Goal: Transaction & Acquisition: Book appointment/travel/reservation

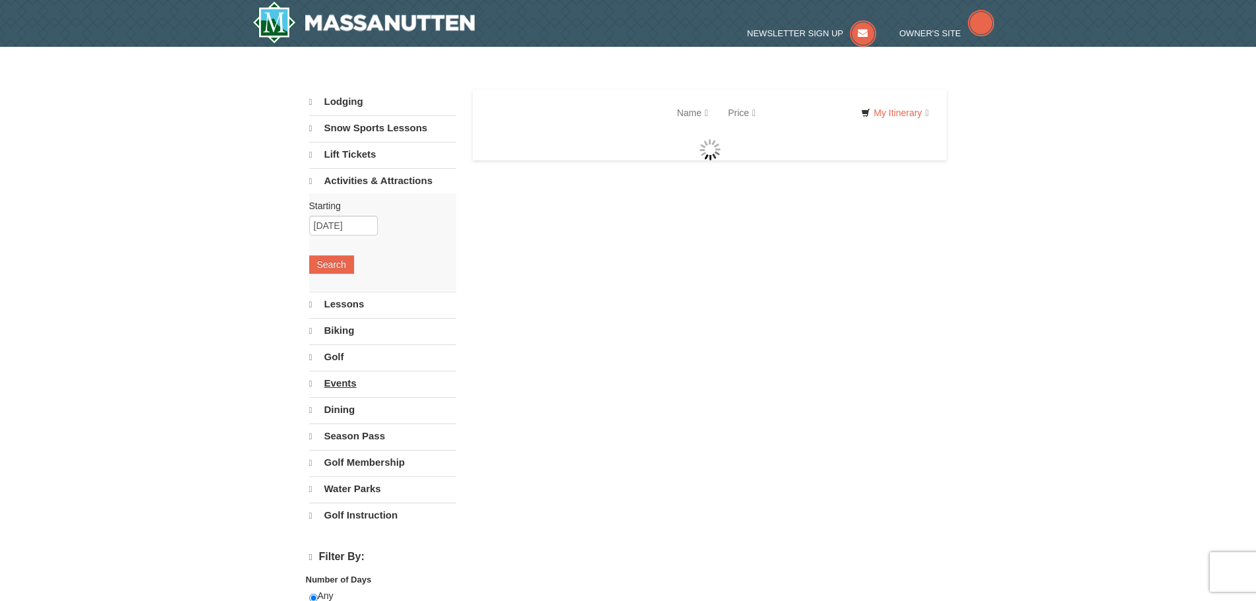
select select "10"
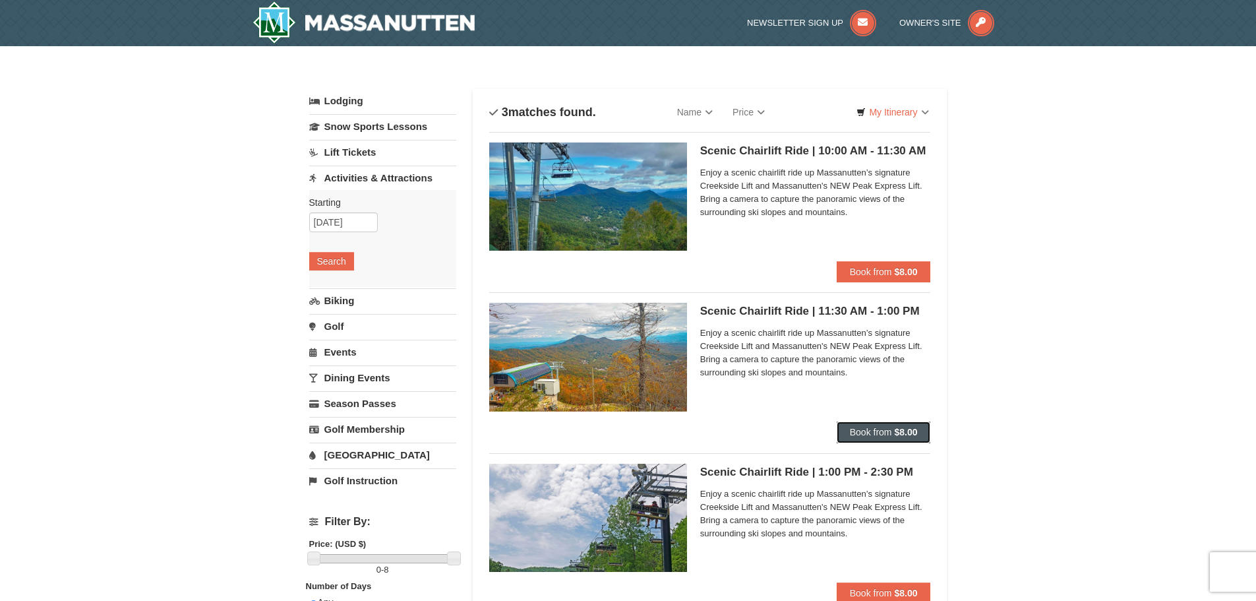
click at [887, 431] on span "Book from" at bounding box center [871, 432] width 42 height 11
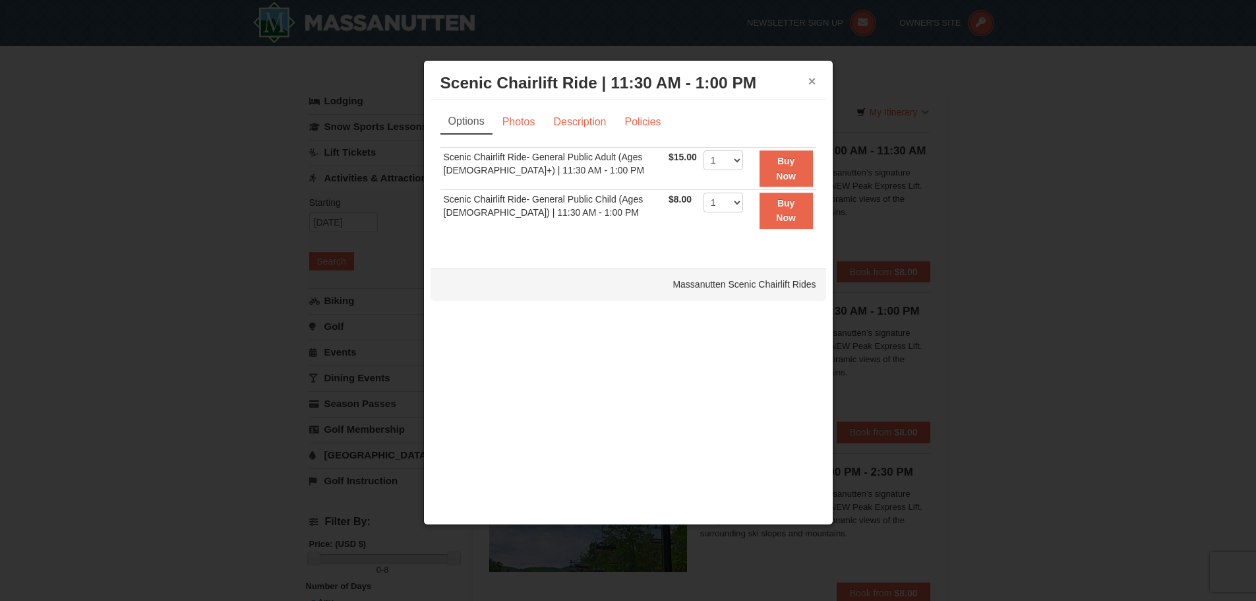
click at [812, 77] on button "×" at bounding box center [812, 81] width 8 height 13
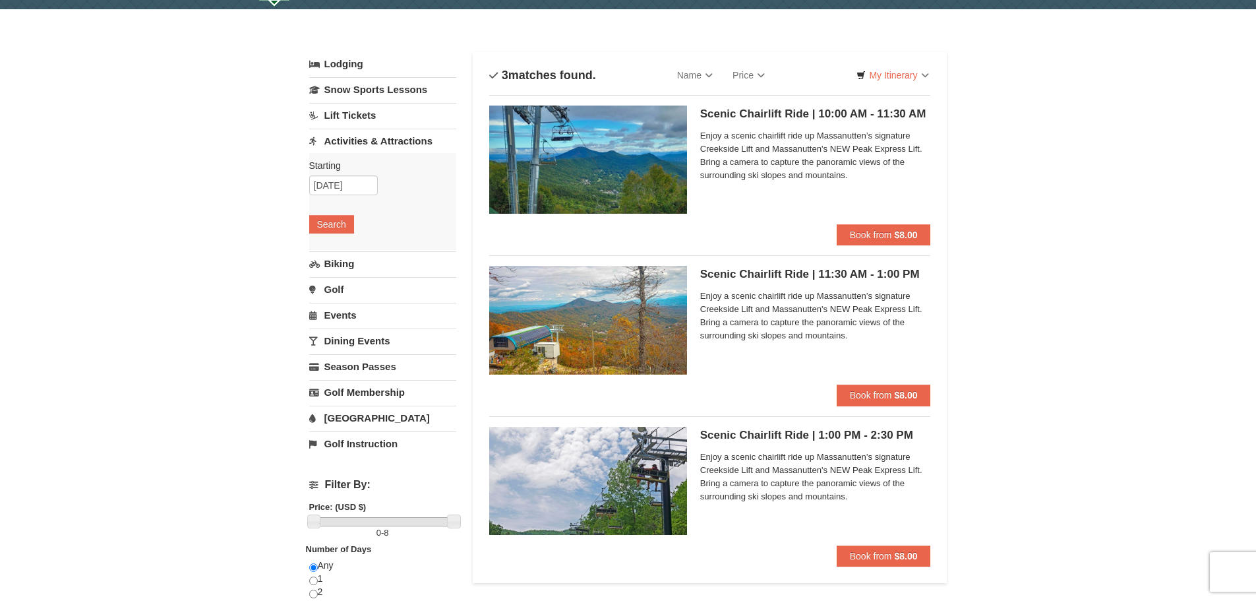
scroll to position [66, 0]
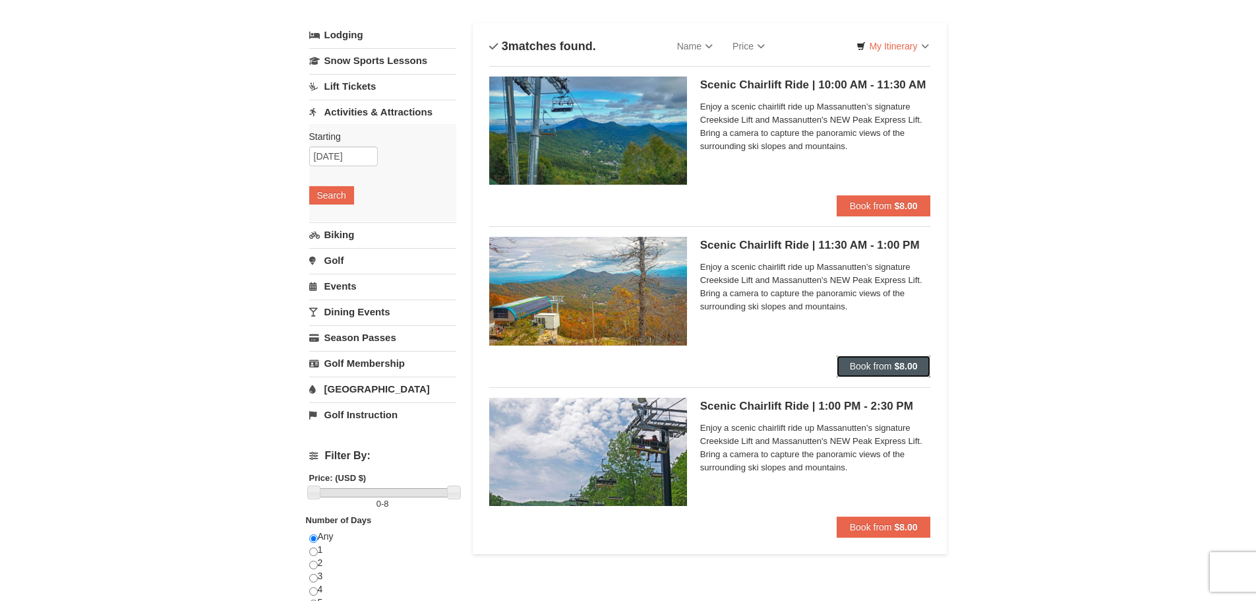
click at [874, 363] on span "Book from" at bounding box center [871, 366] width 42 height 11
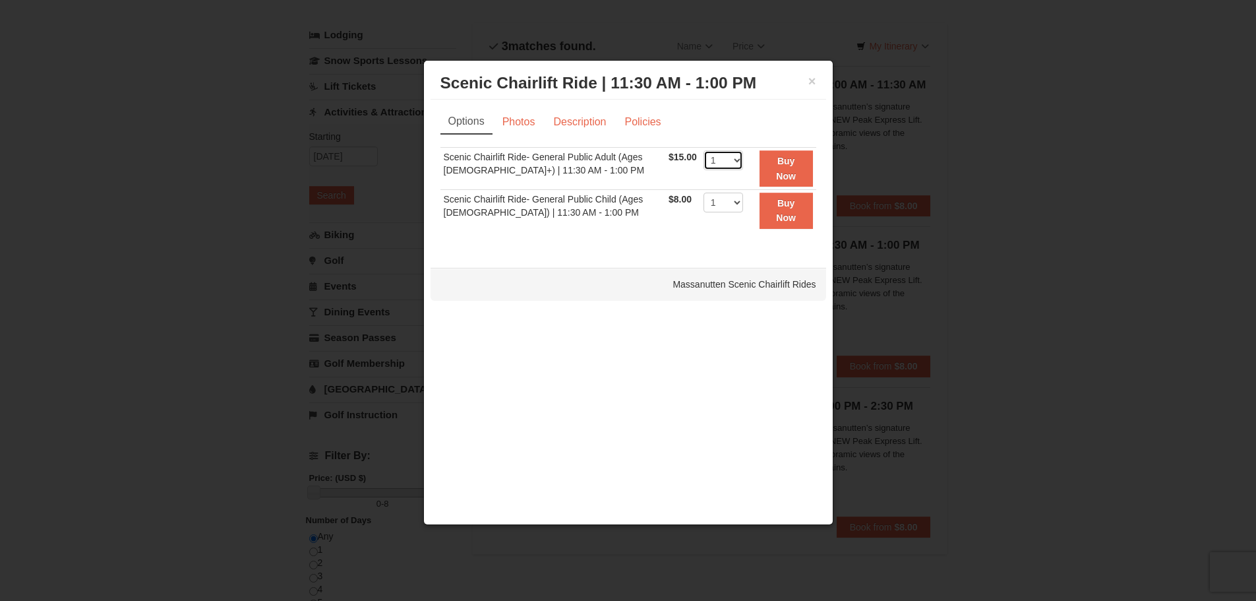
click at [732, 158] on select "1 2 3 4 5 6 7 8 9 10 11 12 13 14 15 16 17 18 19 20 21 22" at bounding box center [723, 160] width 40 height 20
select select "2"
click at [703, 150] on select "1 2 3 4 5 6 7 8 9 10 11 12 13 14 15 16 17 18 19 20 21 22" at bounding box center [723, 160] width 40 height 20
click at [729, 205] on select "1 2 3 4 5 6 7 8 9 10 11 12 13 14 15 16 17 18 19 20 21 22" at bounding box center [723, 203] width 40 height 20
select select "3"
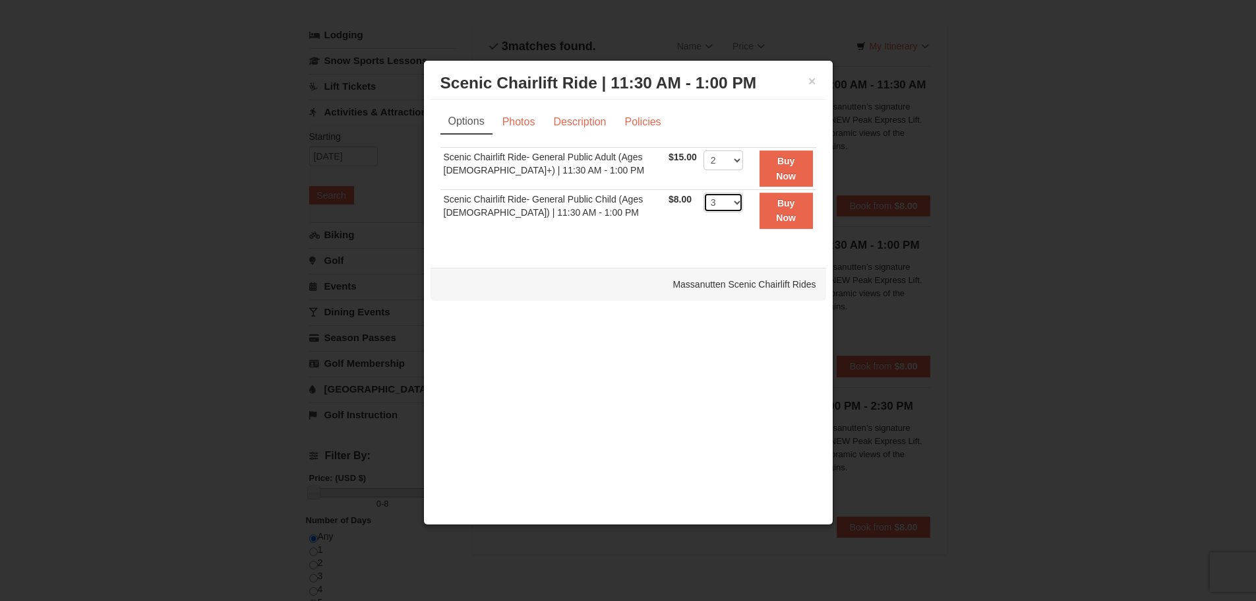
click at [703, 193] on select "1 2 3 4 5 6 7 8 9 10 11 12 13 14 15 16 17 18 19 20 21 22" at bounding box center [723, 203] width 40 height 20
click at [780, 202] on strong "Buy Now" at bounding box center [786, 210] width 20 height 25
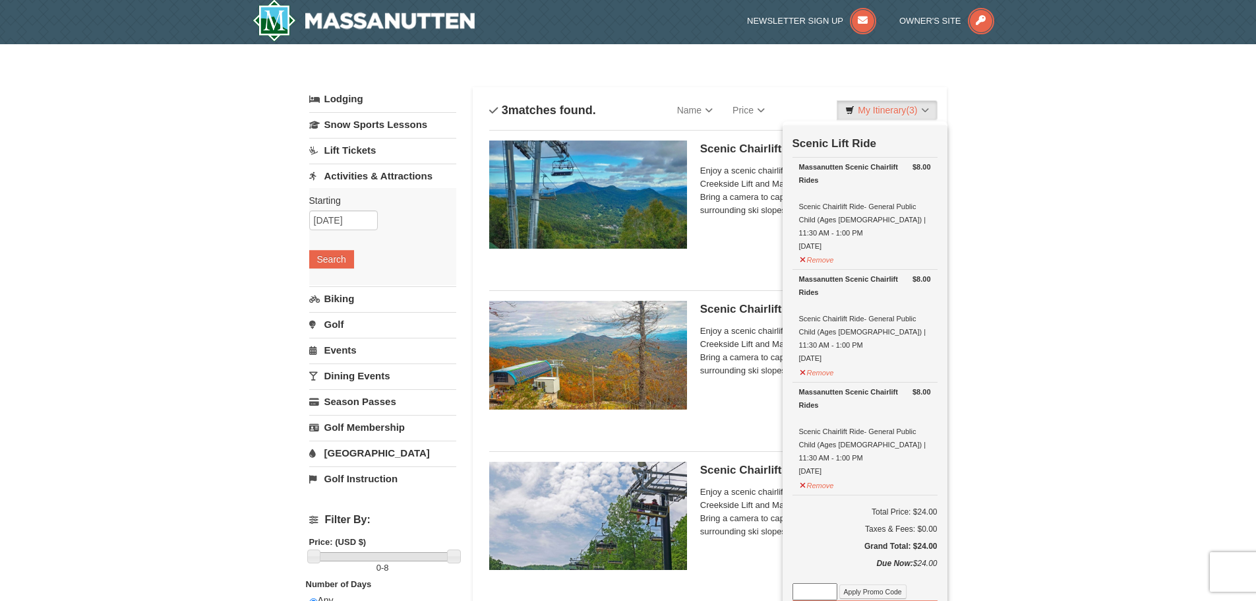
scroll to position [0, 0]
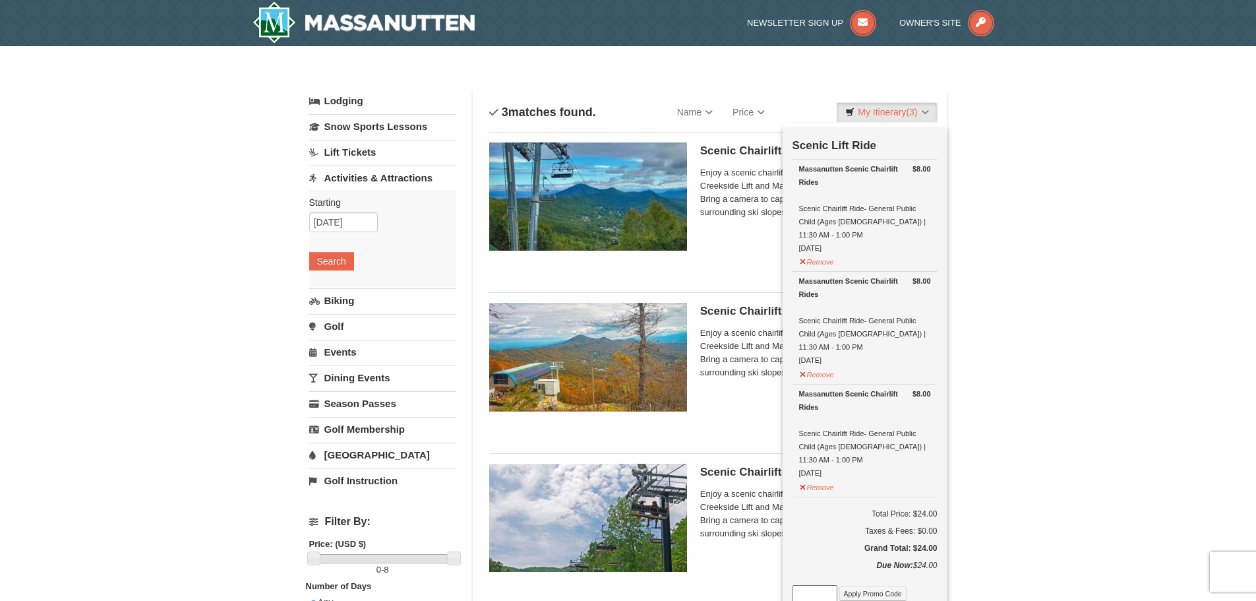
click at [734, 279] on li "Scenic Chairlift Ride | 10:00 AM - 11:30 AM Massanutten Scenic Chairlift Rides …" at bounding box center [710, 207] width 442 height 150
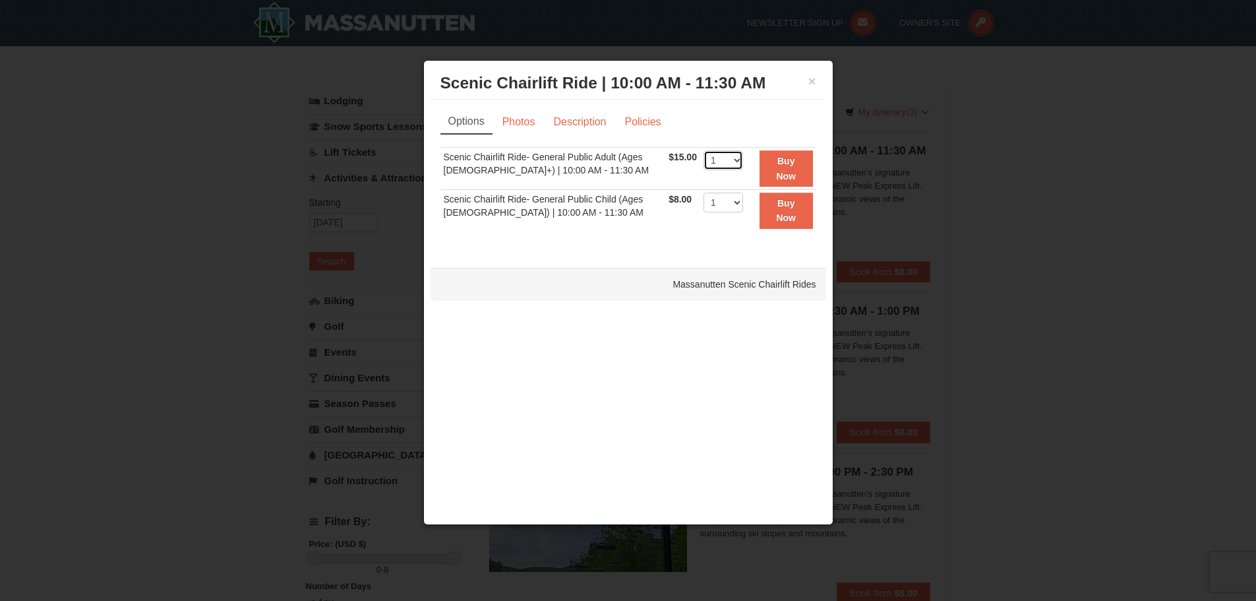
click at [731, 162] on select "1 2 3 4 5 6 7 8 9 10 11 12 13 14 15 16 17 18 19 20 21 22" at bounding box center [723, 160] width 40 height 20
select select "2"
click at [703, 150] on select "1 2 3 4 5 6 7 8 9 10 11 12 13 14 15 16 17 18 19 20 21 22" at bounding box center [723, 160] width 40 height 20
click at [808, 84] on button "×" at bounding box center [812, 81] width 8 height 13
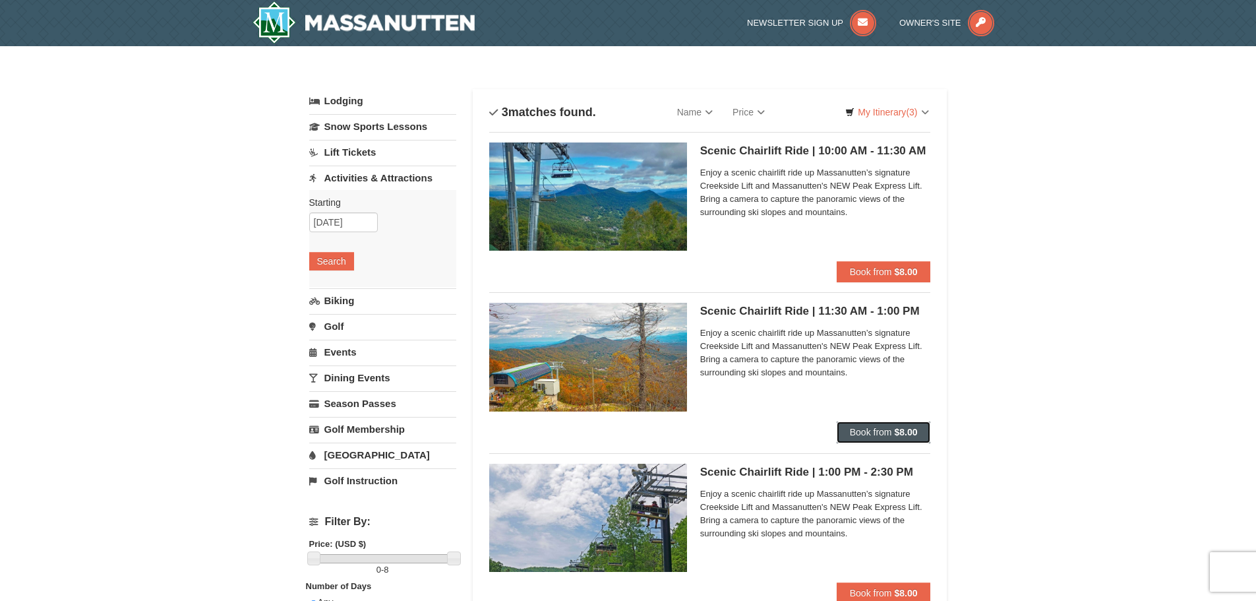
click at [896, 430] on strong "$8.00" at bounding box center [905, 432] width 23 height 11
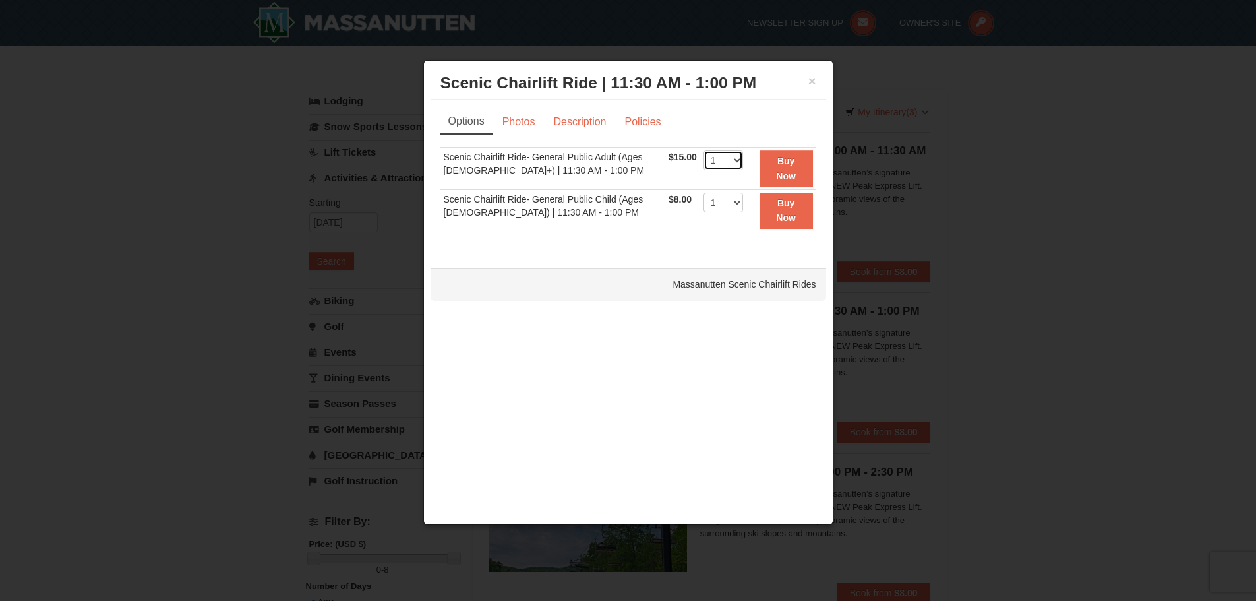
click at [729, 160] on select "1 2 3 4 5 6 7 8 9 10 11 12 13 14 15 16 17 18 19 20 21 22" at bounding box center [723, 160] width 40 height 20
click at [703, 150] on select "1 2 3 4 5 6 7 8 9 10 11 12 13 14 15 16 17 18 19 20 21 22" at bounding box center [723, 160] width 40 height 20
click at [727, 162] on select "1 2 3 4 5 6 7 8 9 10 11 12 13 14 15 16 17 18 19 20 21 22" at bounding box center [723, 160] width 40 height 20
select select "2"
click at [703, 150] on select "1 2 3 4 5 6 7 8 9 10 11 12 13 14 15 16 17 18 19 20 21 22" at bounding box center [723, 160] width 40 height 20
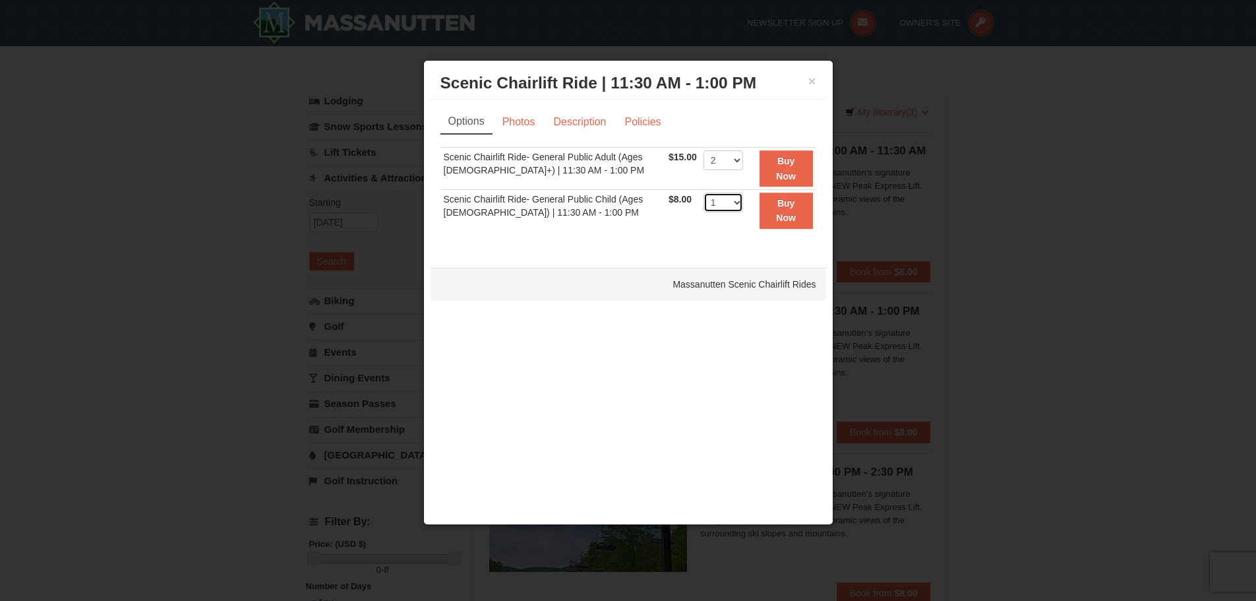
click at [729, 199] on select "1 2 3 4 5 6 7 8 9 10 11 12 13 14 15 16 17 18 19 20 21 22" at bounding box center [723, 203] width 40 height 20
select select "3"
click at [703, 193] on select "1 2 3 4 5 6 7 8 9 10 11 12 13 14 15 16 17 18 19 20 21 22" at bounding box center [723, 203] width 40 height 20
click at [784, 158] on strong "Buy Now" at bounding box center [786, 168] width 20 height 25
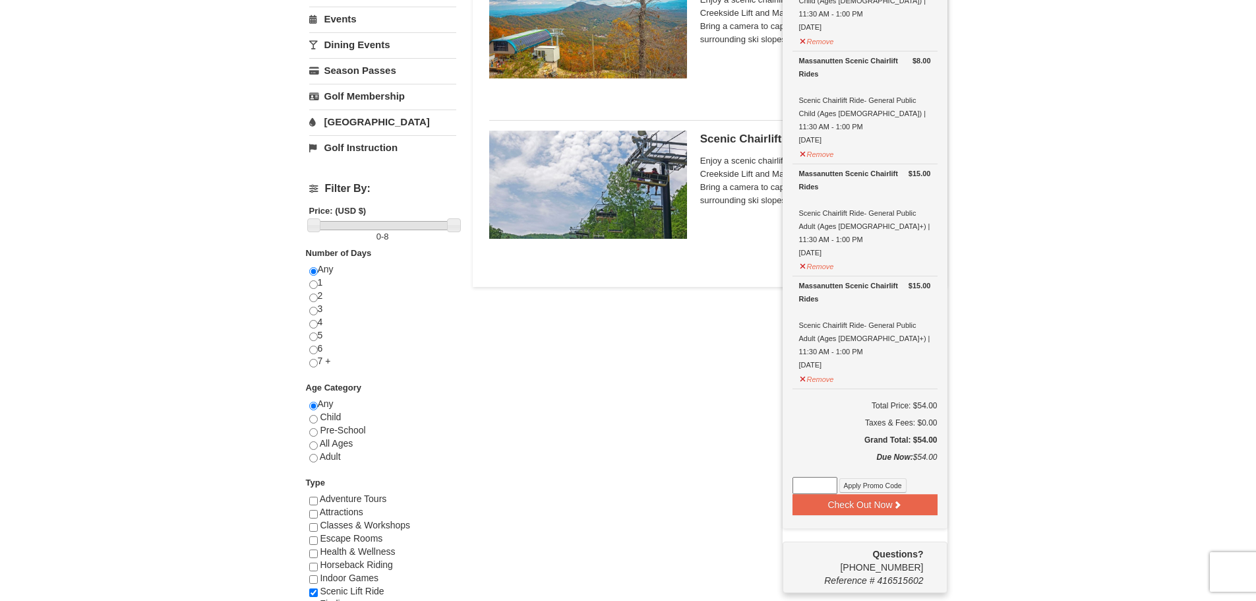
scroll to position [334, 0]
click at [898, 499] on icon at bounding box center [897, 503] width 9 height 9
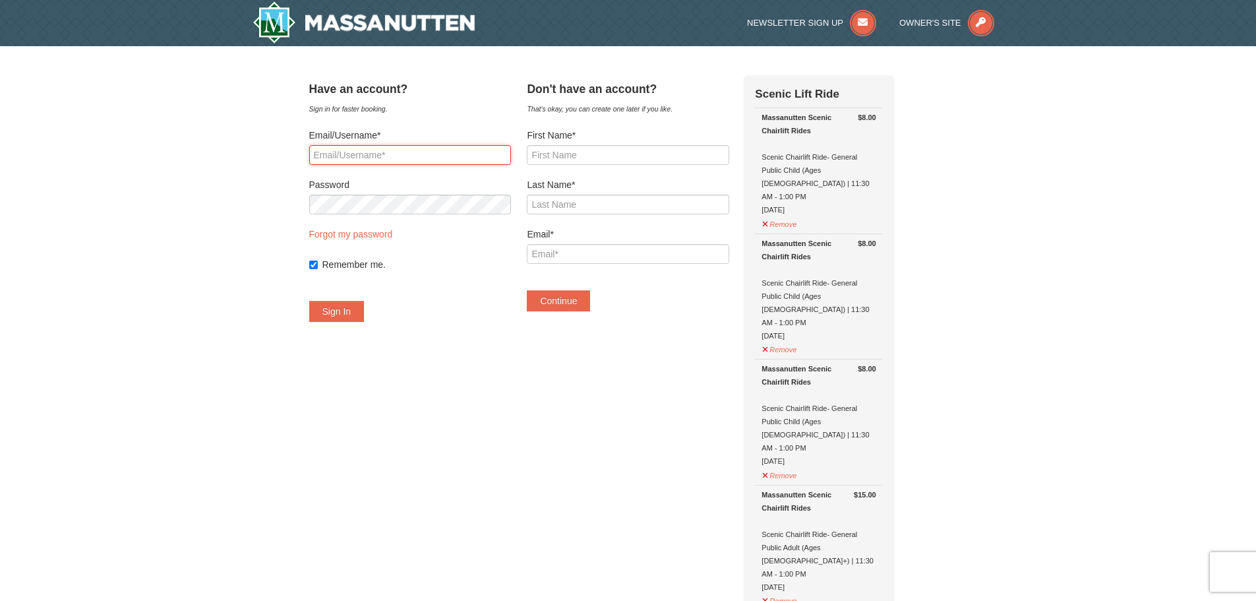
click at [395, 151] on input "Email/Username*" at bounding box center [410, 155] width 202 height 20
click at [438, 155] on input "mahs.leia@gmail.com" at bounding box center [410, 155] width 202 height 20
type input "javier08romero@gmail.com"
click at [376, 236] on link "Forgot my password" at bounding box center [351, 234] width 84 height 11
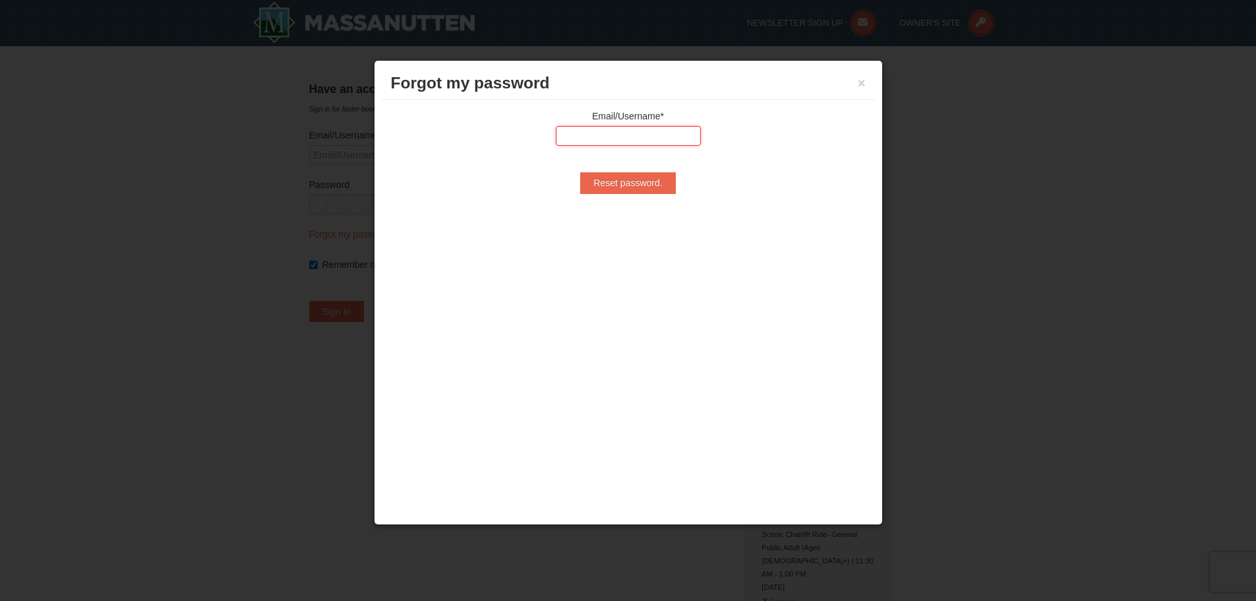
click at [619, 140] on input "text" at bounding box center [628, 136] width 145 height 20
type input "javier08romero@gmail.com"
click at [643, 184] on input "Reset password." at bounding box center [627, 182] width 95 height 21
type input "Reset password."
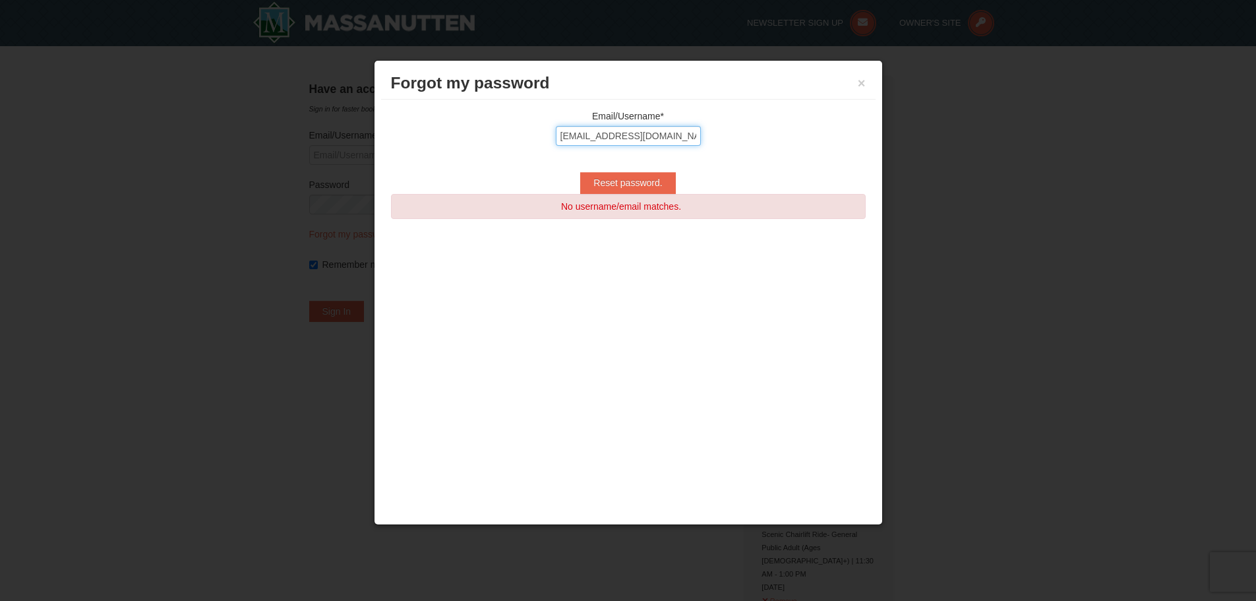
click at [669, 134] on input "javier08romero@gmail.com" at bounding box center [628, 136] width 145 height 20
type input "mahs.leia@gmail.com"
click at [638, 183] on input "Reset password." at bounding box center [627, 182] width 95 height 21
type input "Processing..."
type input "mahs.leia@gmail.com"
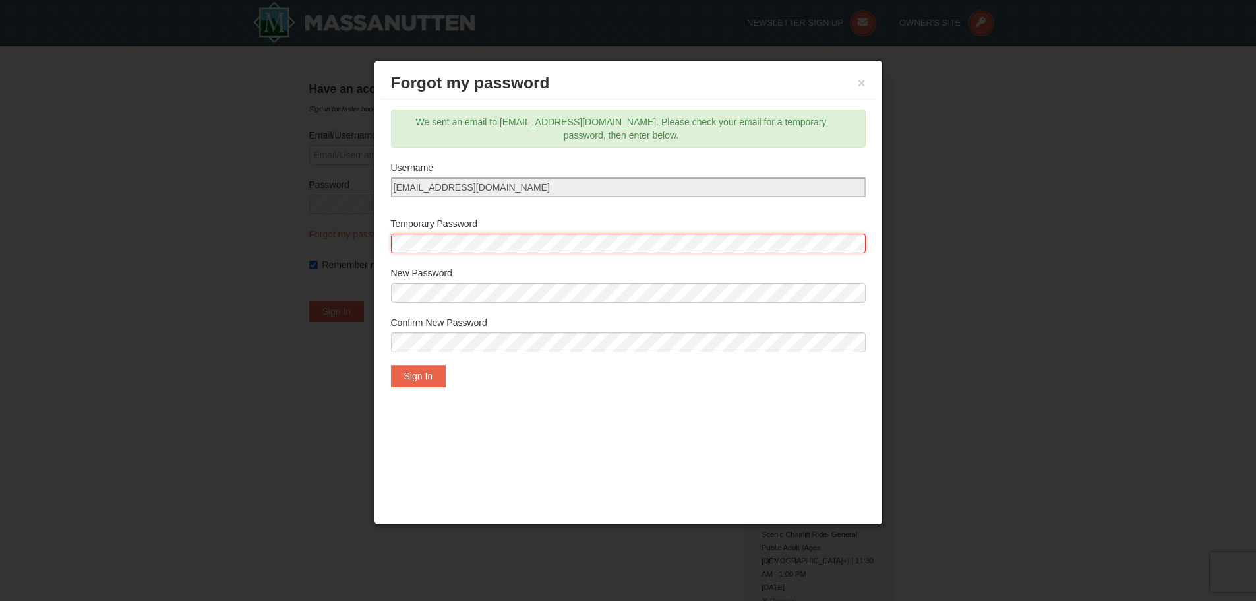
click at [424, 367] on button "Sign In" at bounding box center [418, 375] width 55 height 21
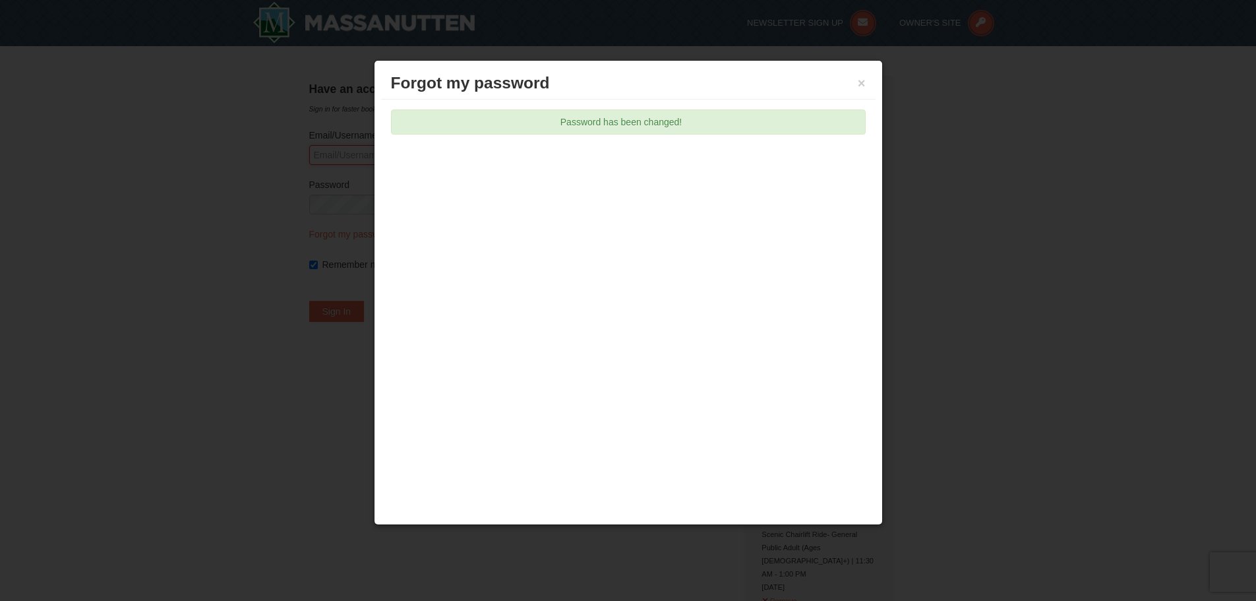
type input "mahs.leia@gmail.com"
click at [1050, 202] on div at bounding box center [628, 300] width 1256 height 601
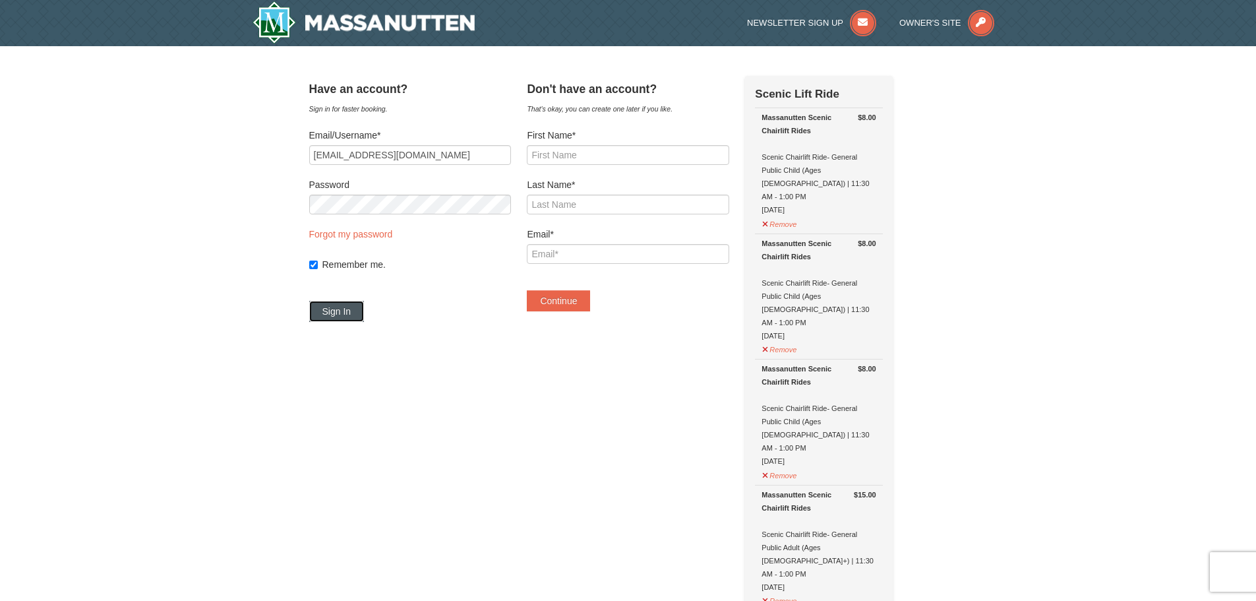
click at [361, 305] on button "Sign In" at bounding box center [336, 311] width 55 height 21
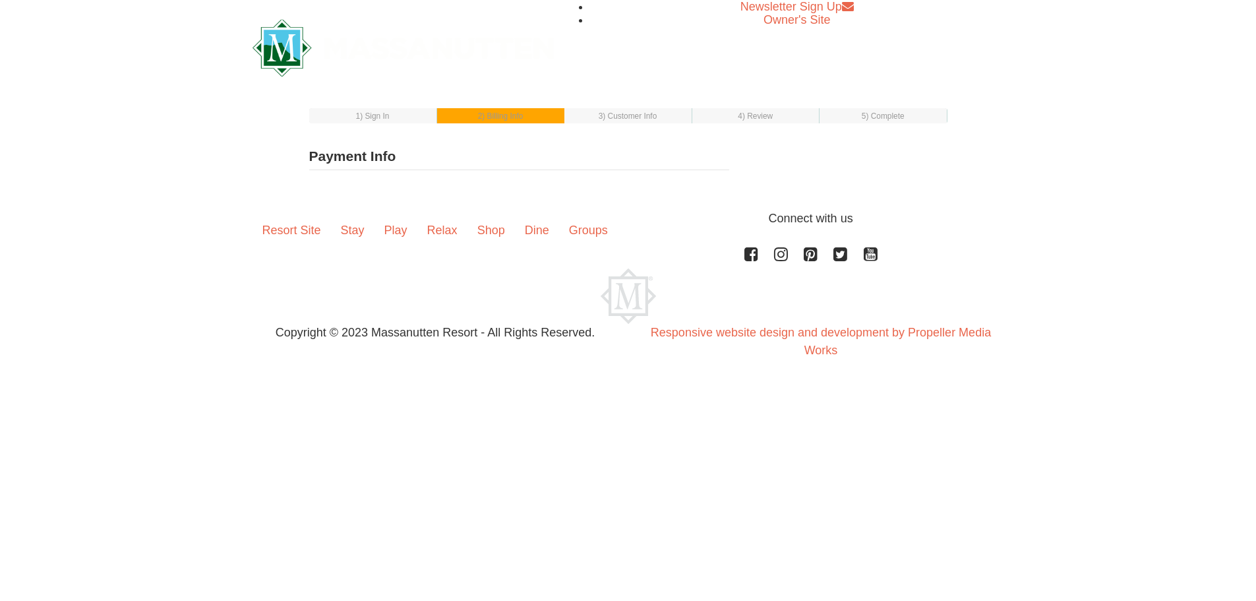
select select "1"
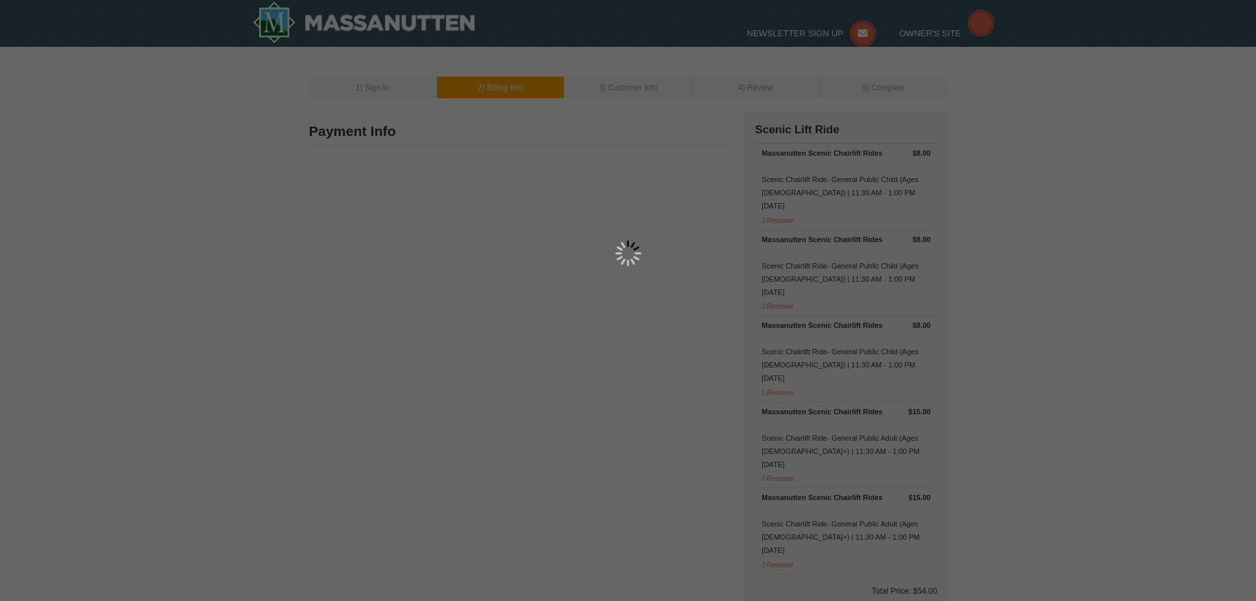
select select "10"
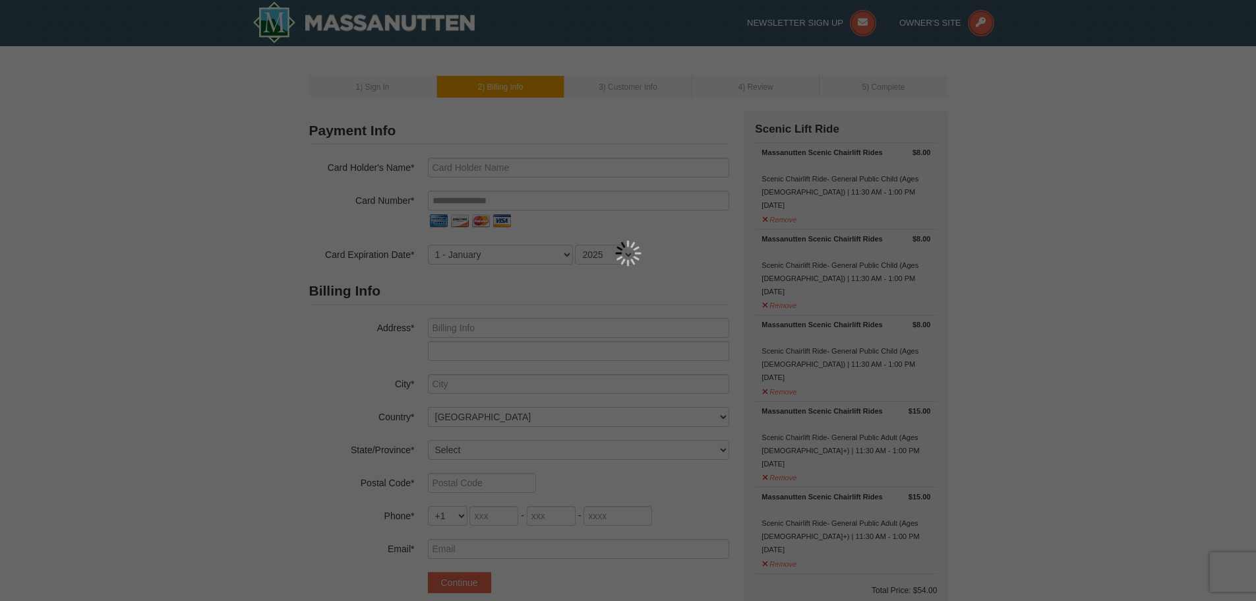
type input "[PERSON_NAME]"
type input "1516 Tecumseh ter Ne"
type input "Leesburg"
select select "VA"
type input "20176"
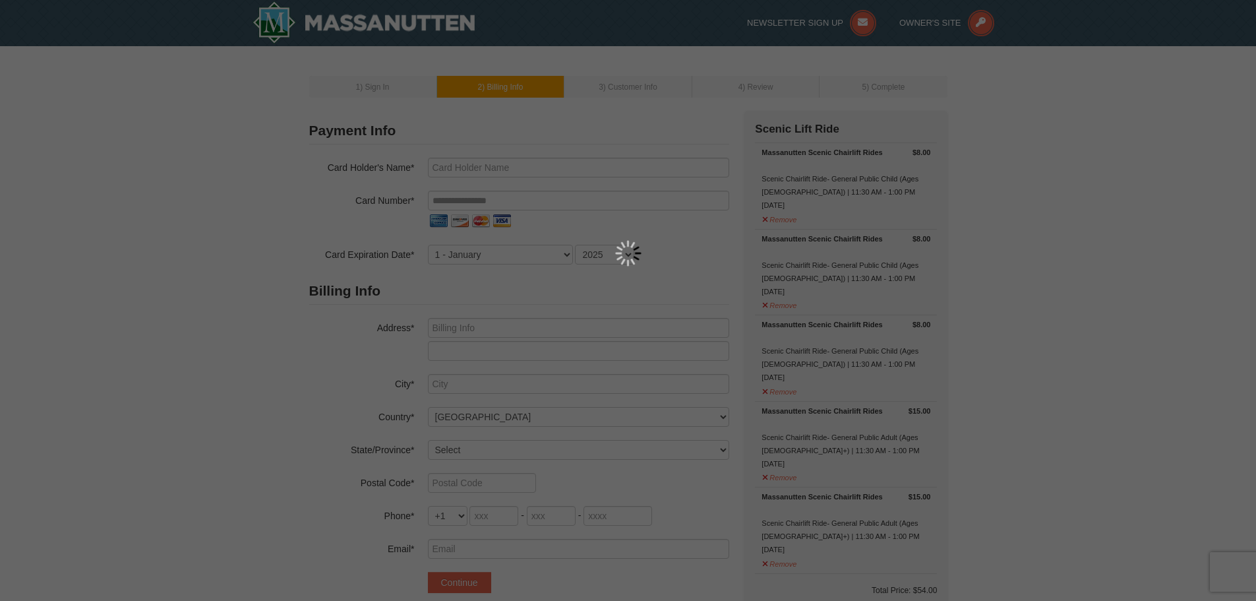
type input "410"
type input "746"
type input "3746"
type input "Mahs.leia@gmail.com"
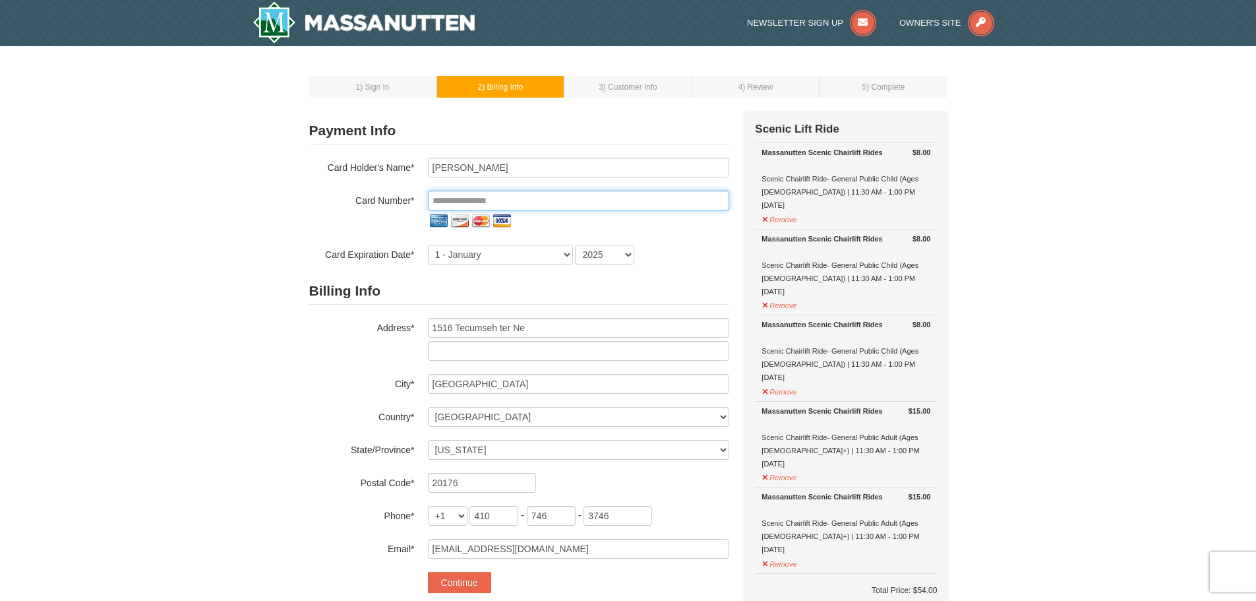
click at [471, 202] on input "tel" at bounding box center [578, 201] width 301 height 20
click at [497, 201] on input "tel" at bounding box center [578, 201] width 301 height 20
paste input "**********"
type input "**********"
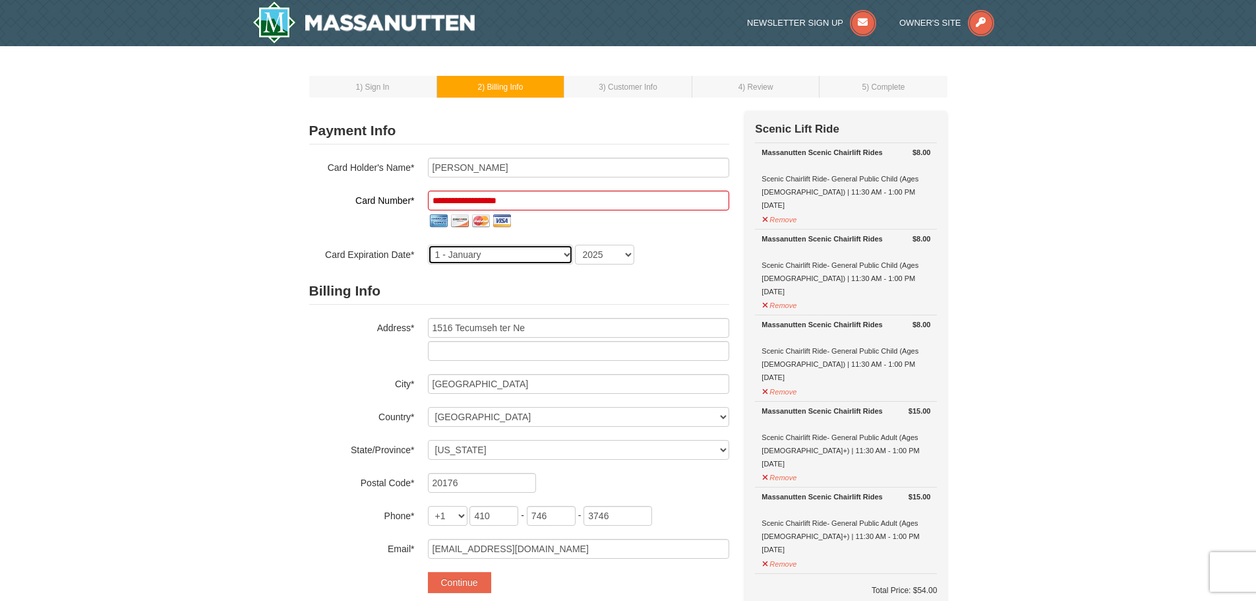
click at [525, 254] on select "1 - January 2 - February 3 - March 4 - April 5 - May 6 - June 7 - July 8 - Augu…" at bounding box center [500, 255] width 145 height 20
select select "2"
click at [428, 245] on select "1 - January 2 - February 3 - March 4 - April 5 - May 6 - June 7 - July 8 - Augu…" at bounding box center [500, 255] width 145 height 20
click at [627, 254] on select "2025 2026 2027 2028 2029 2030 2031 2032 2033 2034" at bounding box center [604, 255] width 59 height 20
select select "2030"
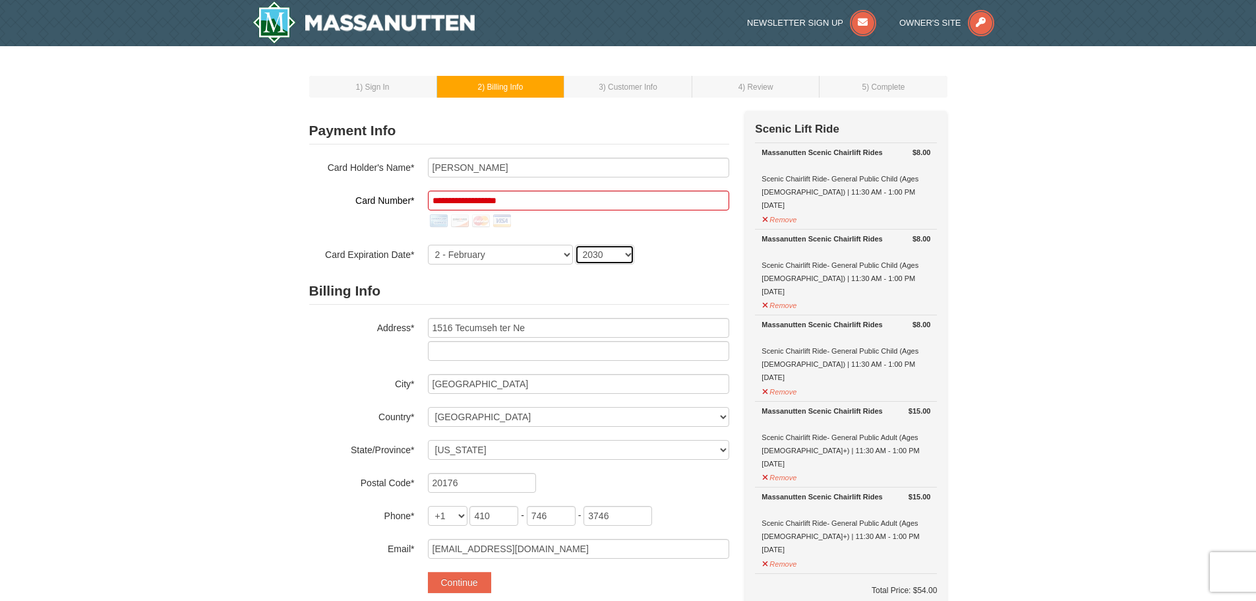
click at [575, 245] on select "2025 2026 2027 2028 2029 2030 2031 2032 2033 2034" at bounding box center [604, 255] width 59 height 20
click at [458, 200] on input "**********" at bounding box center [578, 201] width 301 height 20
click at [479, 200] on input "**********" at bounding box center [578, 201] width 301 height 20
drag, startPoint x: 498, startPoint y: 200, endPoint x: 618, endPoint y: 193, distance: 120.9
click at [499, 200] on input "**********" at bounding box center [578, 201] width 301 height 20
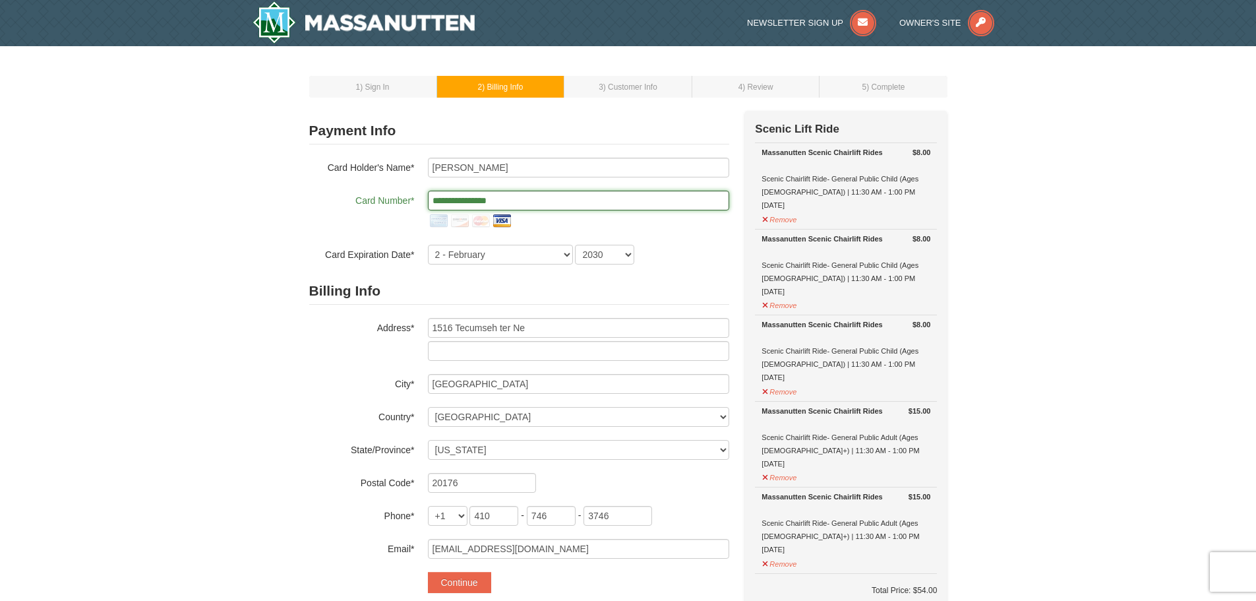
type input "**********"
click at [511, 167] on input "[PERSON_NAME]" at bounding box center [578, 168] width 301 height 20
drag, startPoint x: 511, startPoint y: 167, endPoint x: 412, endPoint y: 177, distance: 99.4
click at [412, 177] on div "**********" at bounding box center [519, 211] width 420 height 107
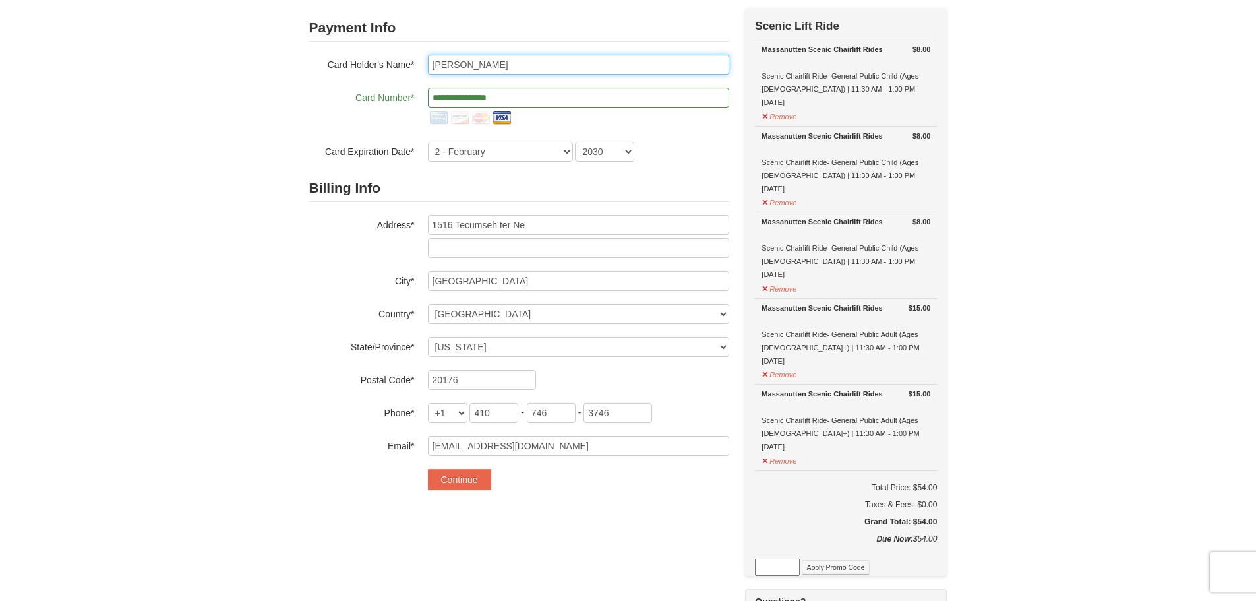
scroll to position [132, 0]
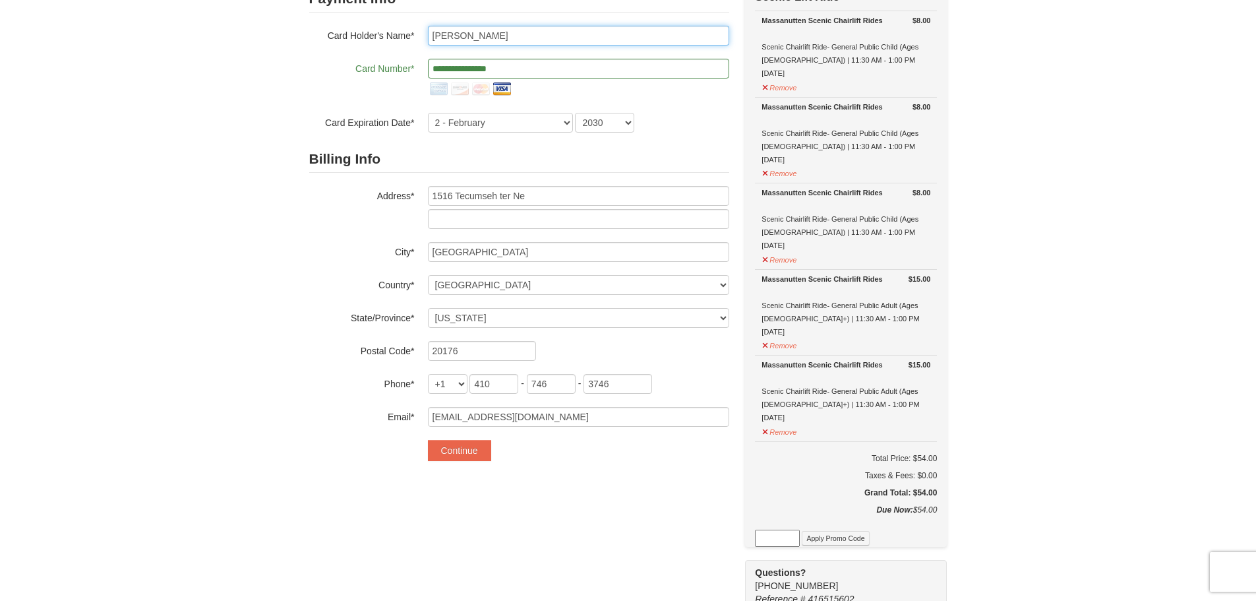
type input "Wanderleia Mahs"
click at [465, 436] on form "**********" at bounding box center [519, 222] width 420 height 475
click at [465, 444] on button "Continue" at bounding box center [459, 450] width 63 height 21
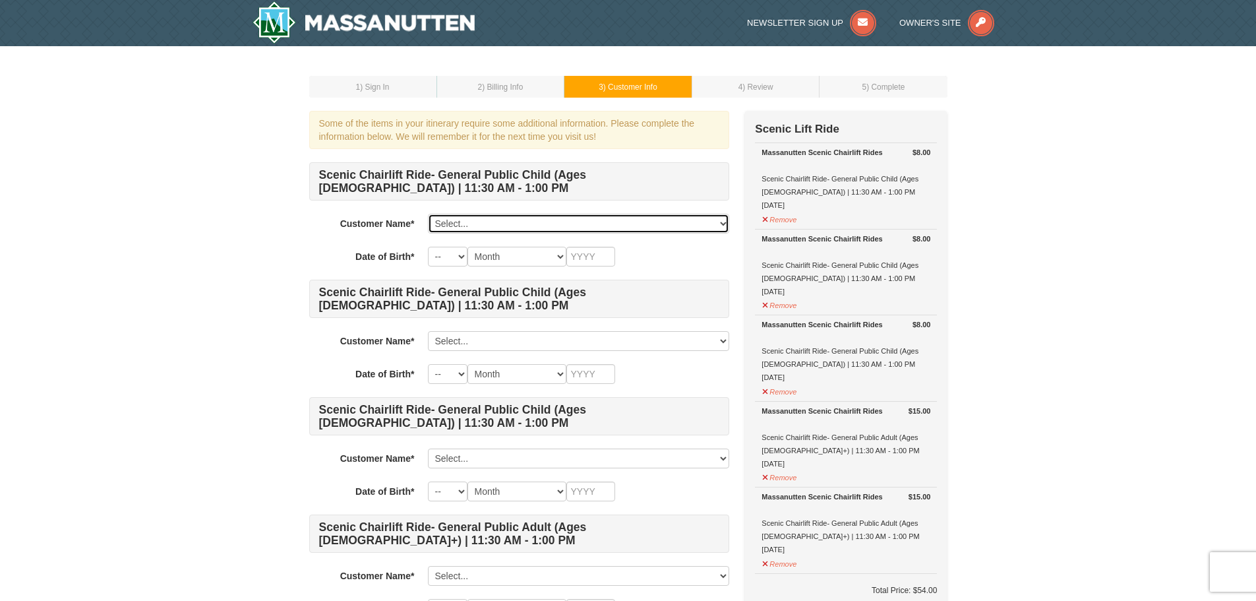
click at [485, 224] on select "Select... [PERSON_NAME] [PERSON_NAME] Add New..." at bounding box center [578, 224] width 301 height 20
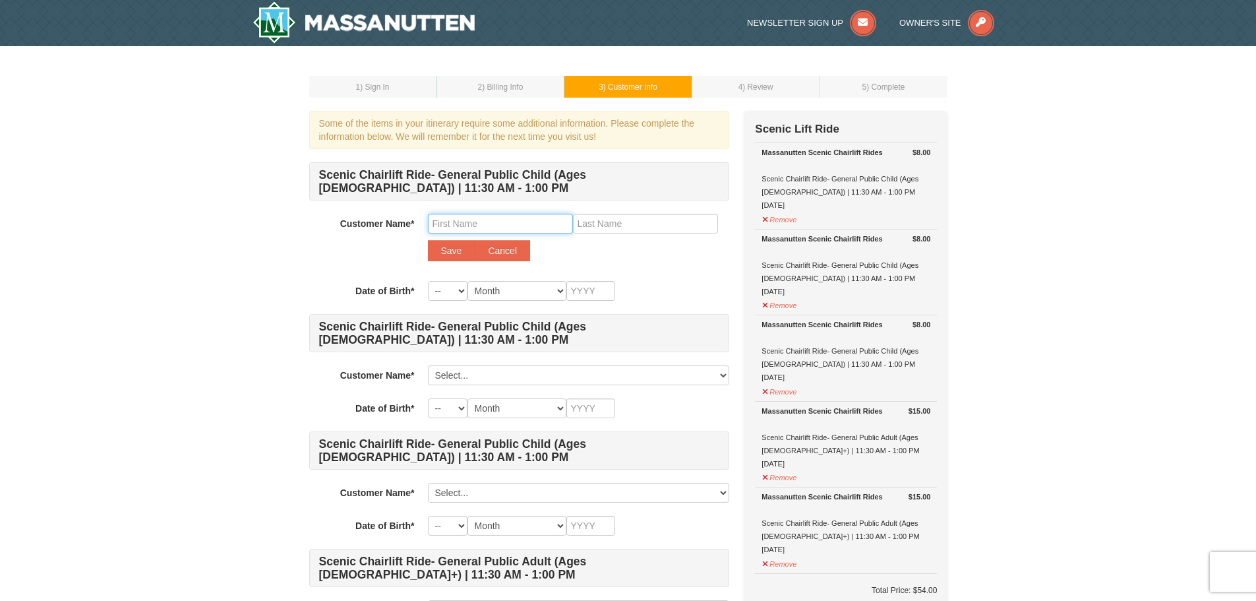
click at [478, 224] on input "text" at bounding box center [500, 224] width 145 height 20
type input "[PERSON_NAME]"
click at [633, 223] on input "text" at bounding box center [645, 224] width 145 height 20
type input "[PERSON_NAME]"
click at [458, 253] on button "Save" at bounding box center [451, 250] width 47 height 21
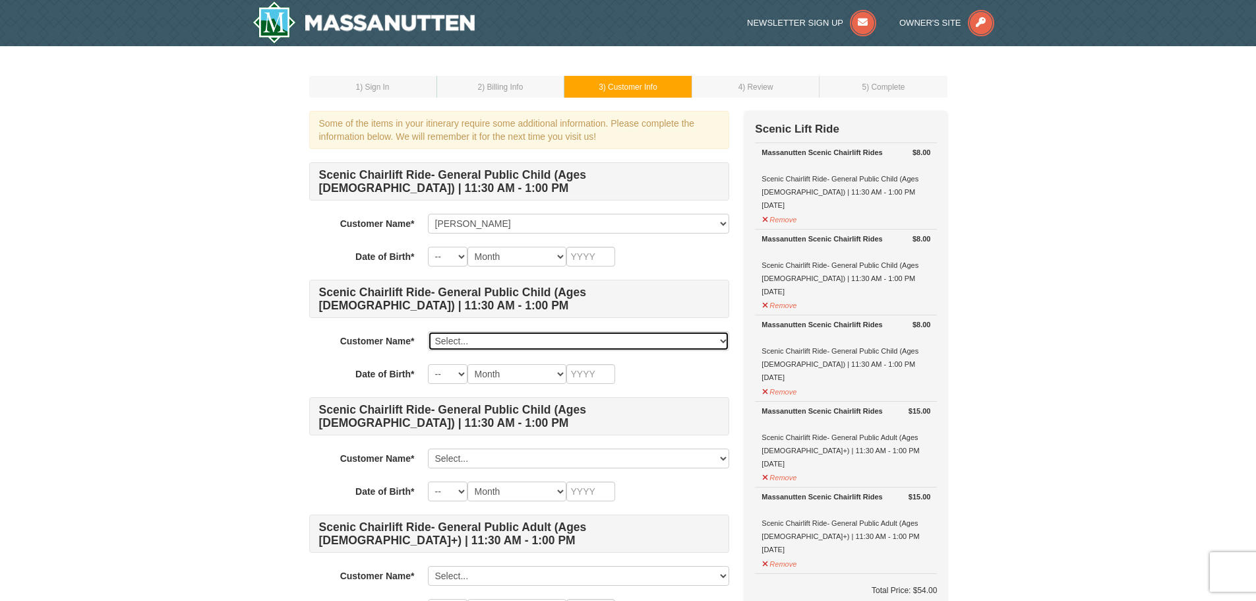
click at [468, 342] on select "Select... [PERSON_NAME] [PERSON_NAME] [PERSON_NAME] Add New..." at bounding box center [578, 341] width 301 height 20
click at [397, 324] on div "Scenic Chairlift Ride- General Public Child (Ages [DEMOGRAPHIC_DATA]) | 11:30 A…" at bounding box center [519, 449] width 420 height 574
click at [455, 341] on select "Select... [PERSON_NAME] [PERSON_NAME] [PERSON_NAME] Add New..." at bounding box center [578, 341] width 301 height 20
select select "25791883"
click at [428, 331] on select "Select... [PERSON_NAME] [PERSON_NAME] [PERSON_NAME] Add New..." at bounding box center [578, 341] width 301 height 20
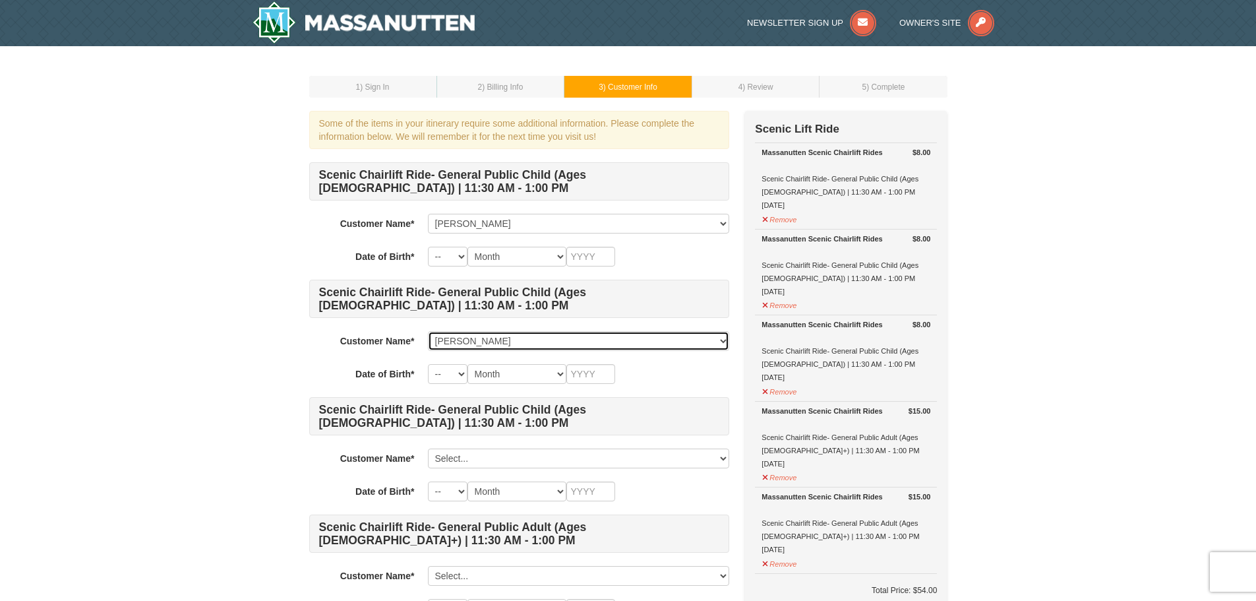
select select "30"
select select "04"
type input "2014"
click at [456, 263] on select "-- 01 02 03 04 05 06 07 08 09 10 11 12 13 14 15 16 17 18 19 20 21 22 23 24 25 2…" at bounding box center [448, 257] width 40 height 20
select select "08"
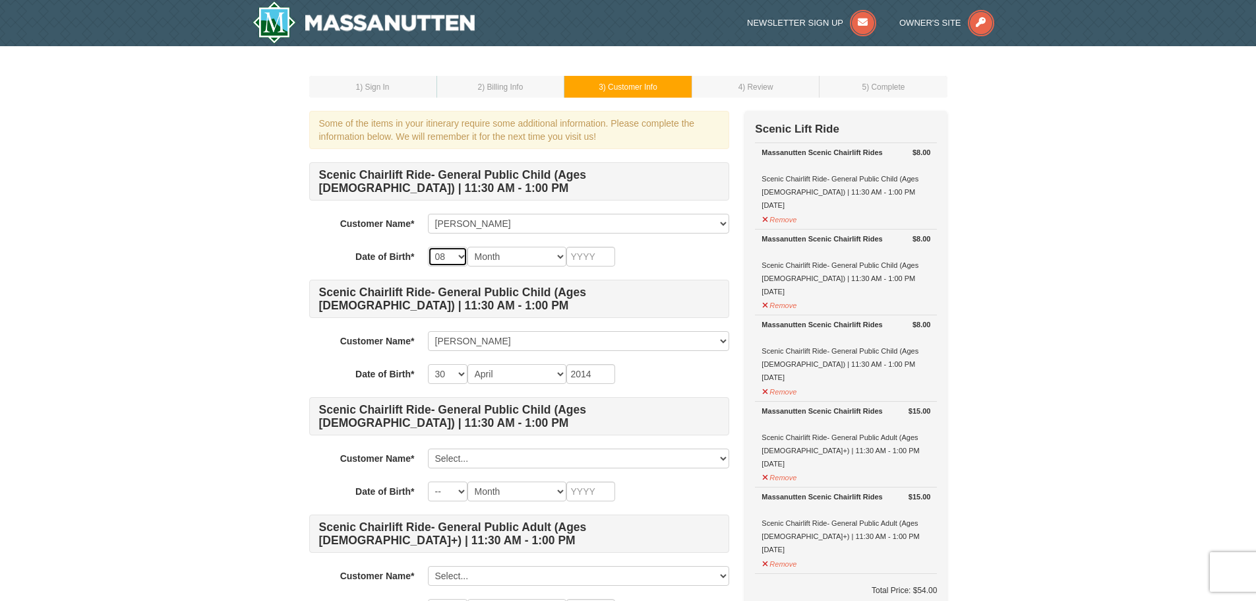
click at [428, 247] on select "-- 01 02 03 04 05 06 07 08 09 10 11 12 13 14 15 16 17 18 19 20 21 22 23 24 25 2…" at bounding box center [448, 257] width 40 height 20
click at [492, 256] on select "Month January February March April May June July August September October Novem…" at bounding box center [516, 257] width 99 height 20
select select "08"
click at [467, 247] on select "Month January February March April May June July August September October Novem…" at bounding box center [516, 257] width 99 height 20
click at [582, 262] on input "text" at bounding box center [590, 257] width 49 height 20
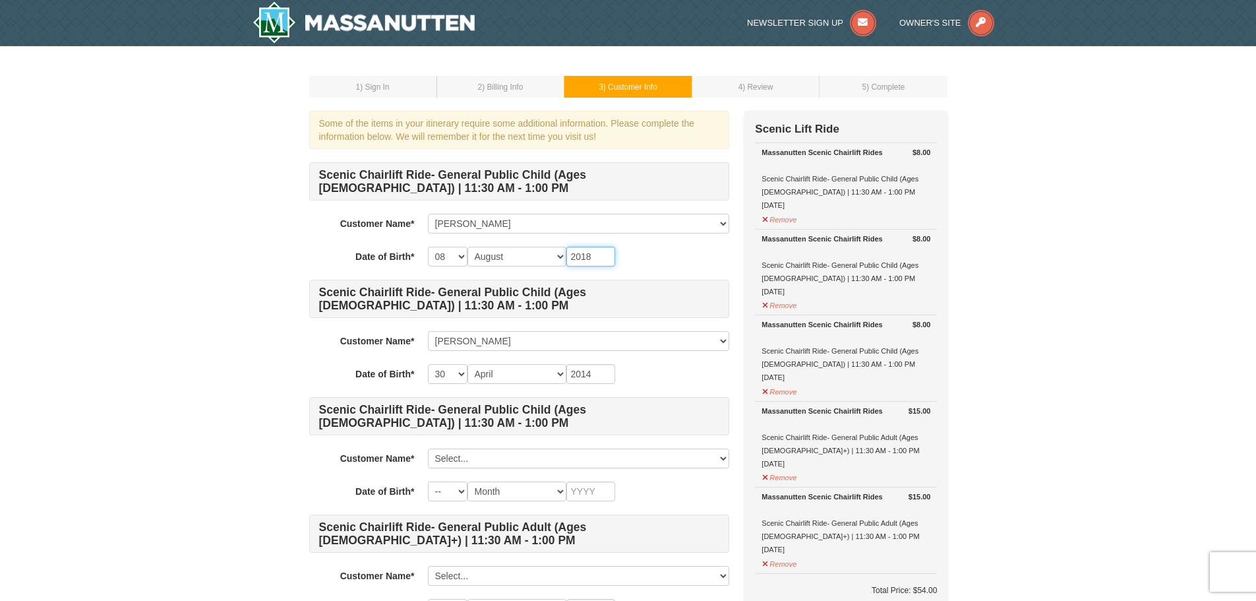
type input "2018"
click at [454, 454] on select "Select... Leia Mahs Nina Mahs-Romero Ellie Mahs-Romero Add New..." at bounding box center [578, 458] width 301 height 20
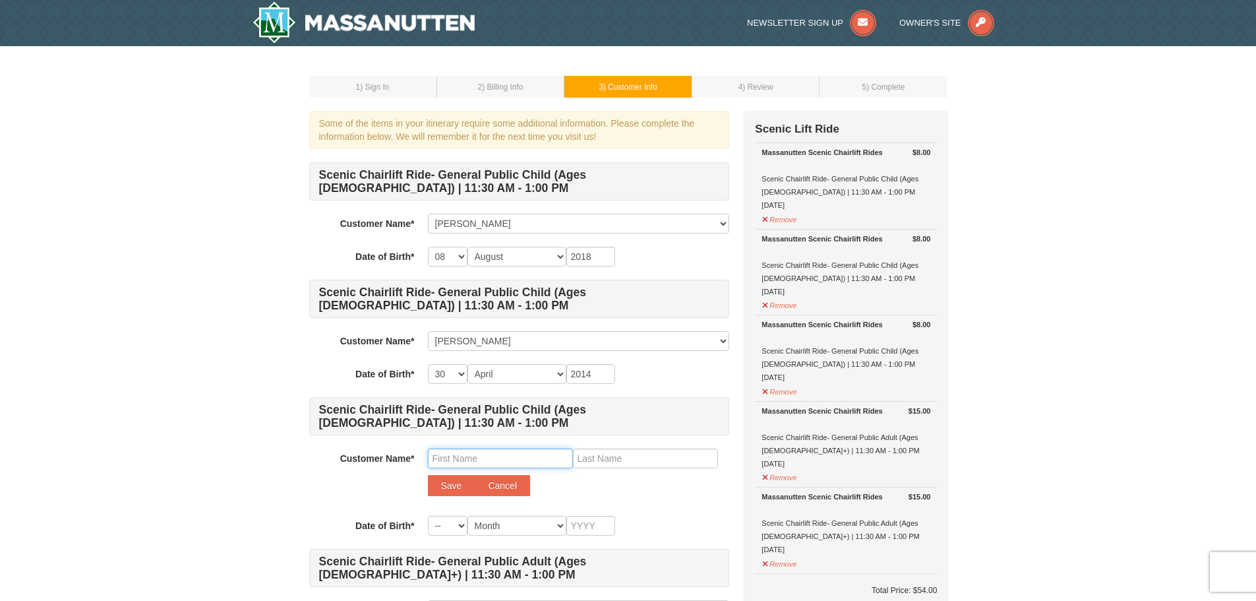
click at [483, 456] on input "text" at bounding box center [500, 458] width 145 height 20
type input "Emma"
type input "Mahs-Romero"
click at [456, 479] on button "Save" at bounding box center [451, 485] width 47 height 21
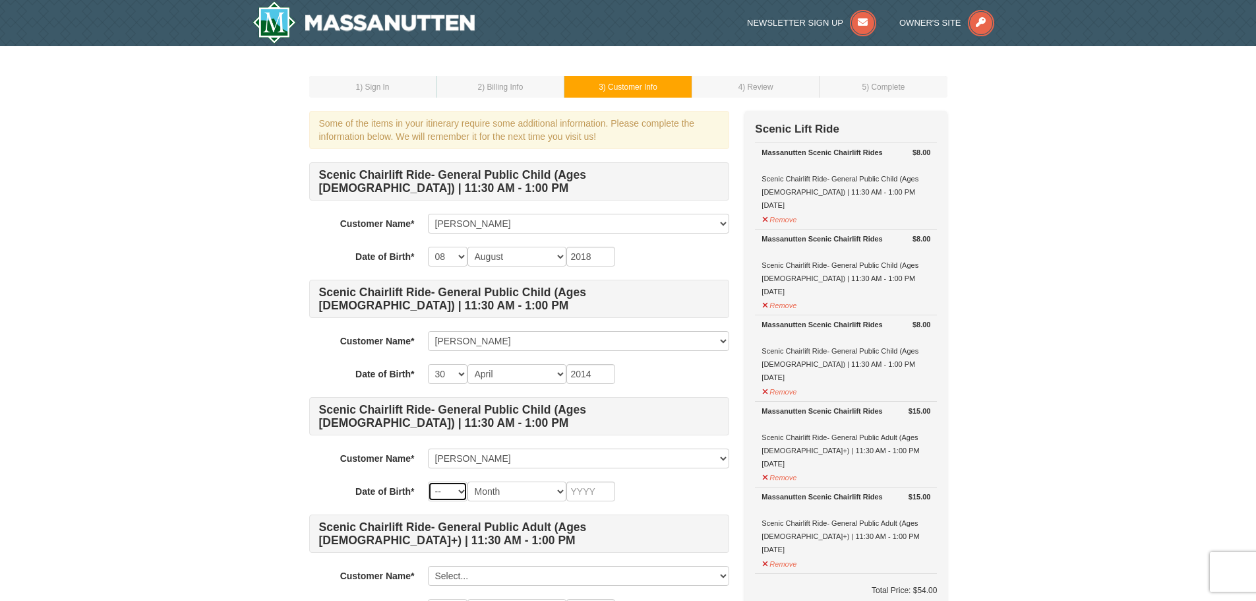
click at [455, 492] on select "-- 01 02 03 04 05 06 07 08 09 10 11 12 13 14 15 16 17 18 19 20 21 22 23 24 25 2…" at bounding box center [448, 491] width 40 height 20
select select "08"
click at [428, 481] on select "-- 01 02 03 04 05 06 07 08 09 10 11 12 13 14 15 16 17 18 19 20 21 22 23 24 25 2…" at bounding box center [448, 491] width 40 height 20
click at [511, 489] on select "Month January February March April May June July August September October Novem…" at bounding box center [516, 491] width 99 height 20
select select "08"
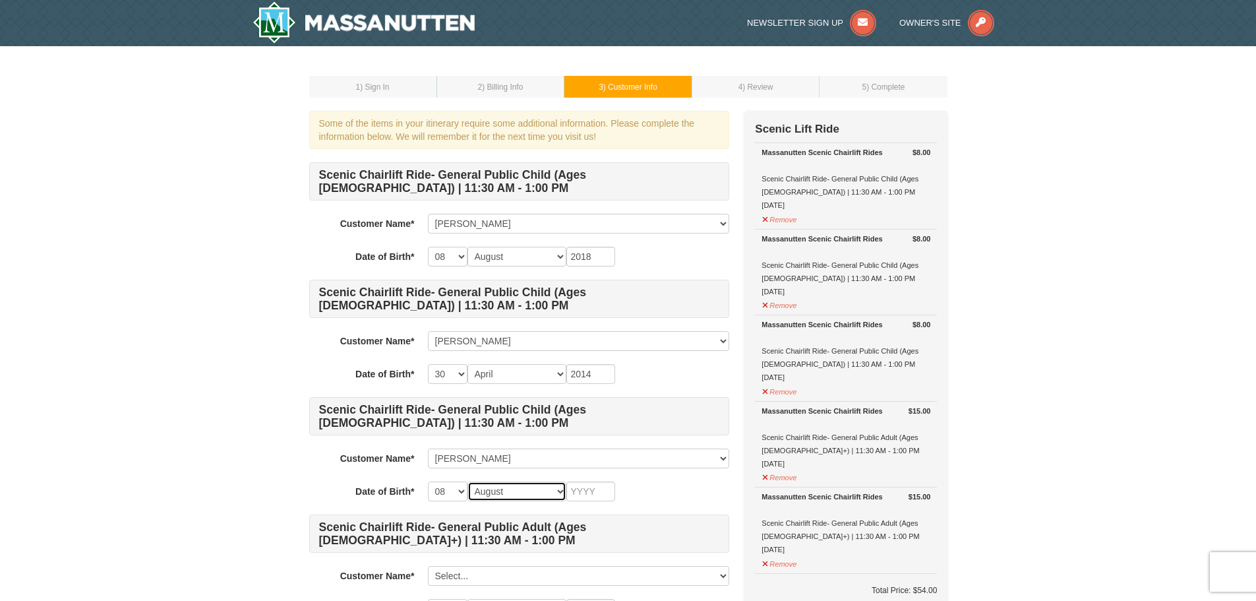
click at [467, 481] on select "Month January February March April May June July August September October Novem…" at bounding box center [516, 491] width 99 height 20
click at [456, 491] on select "-- 01 02 03 04 05 06 07 08 09 10 11 12 13 14 15 16 17 18 19 20 21 22 23 24 25 2…" at bounding box center [448, 491] width 40 height 20
select select "30"
click at [428, 481] on select "-- 01 02 03 04 05 06 07 08 09 10 11 12 13 14 15 16 17 18 19 20 21 22 23 24 25 2…" at bounding box center [448, 491] width 40 height 20
click at [457, 254] on select "-- 01 02 03 04 05 06 07 08 09 10 11 12 13 14 15 16 17 18 19 20 21 22 23 24 25 2…" at bounding box center [448, 257] width 40 height 20
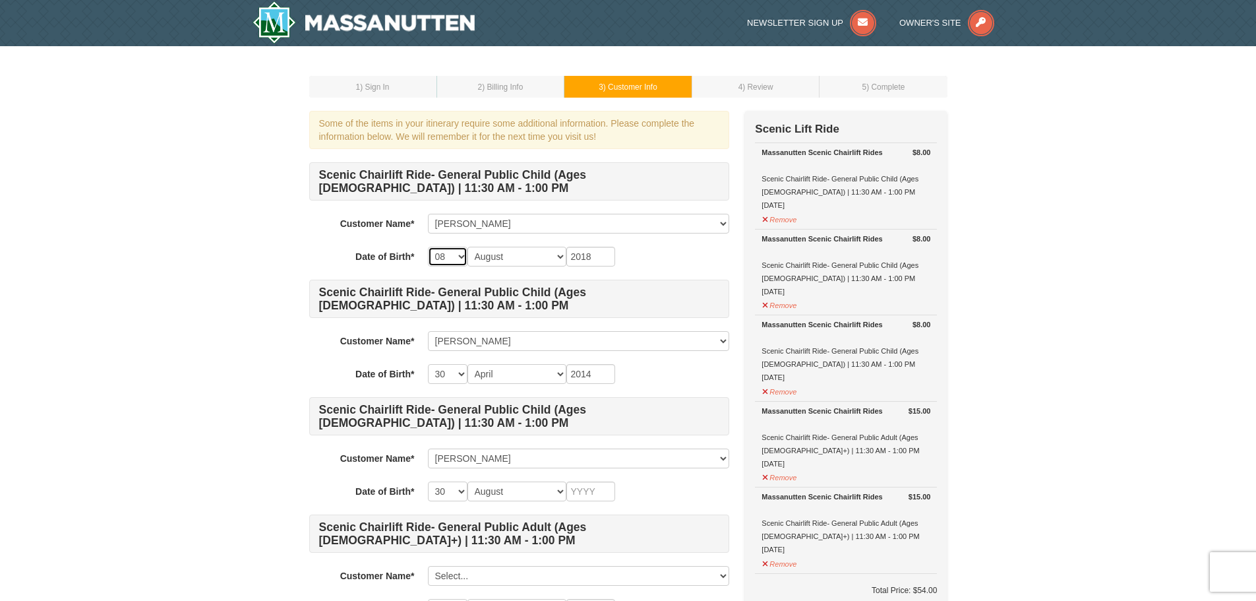
select select "30"
click at [428, 247] on select "-- 01 02 03 04 05 06 07 08 09 10 11 12 13 14 15 16 17 18 19 20 21 22 23 24 25 2…" at bounding box center [448, 257] width 40 height 20
click at [599, 499] on input "text" at bounding box center [590, 491] width 49 height 20
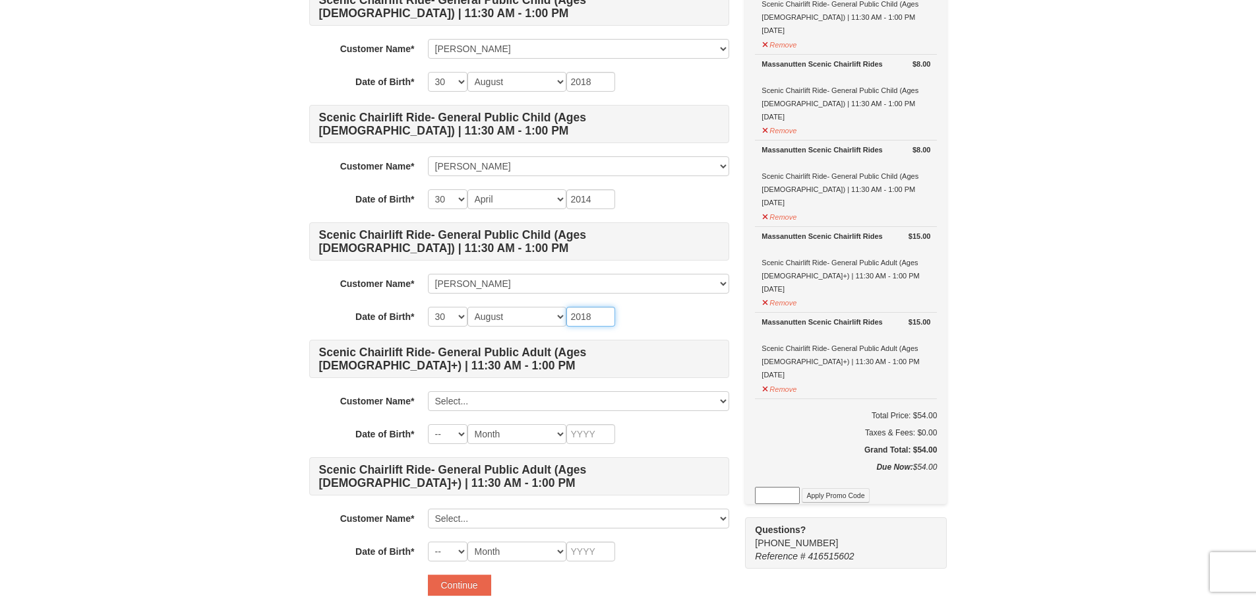
scroll to position [198, 0]
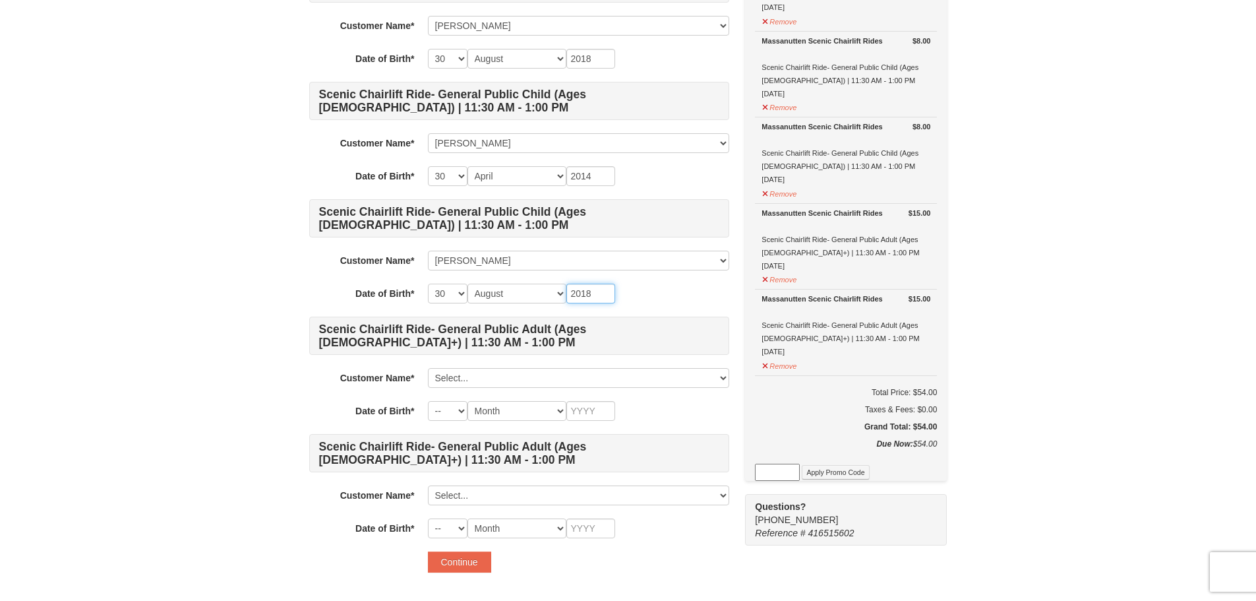
type input "2018"
click at [454, 385] on select "Select... Leia Mahs Nina Mahs-Romero Ellie Mahs-Romero Emma Mahs-Romero Add New…" at bounding box center [578, 378] width 301 height 20
select select "25791870"
click at [428, 368] on select "Select... Leia Mahs Nina Mahs-Romero Ellie Mahs-Romero Emma Mahs-Romero Add New…" at bounding box center [578, 378] width 301 height 20
select select "08"
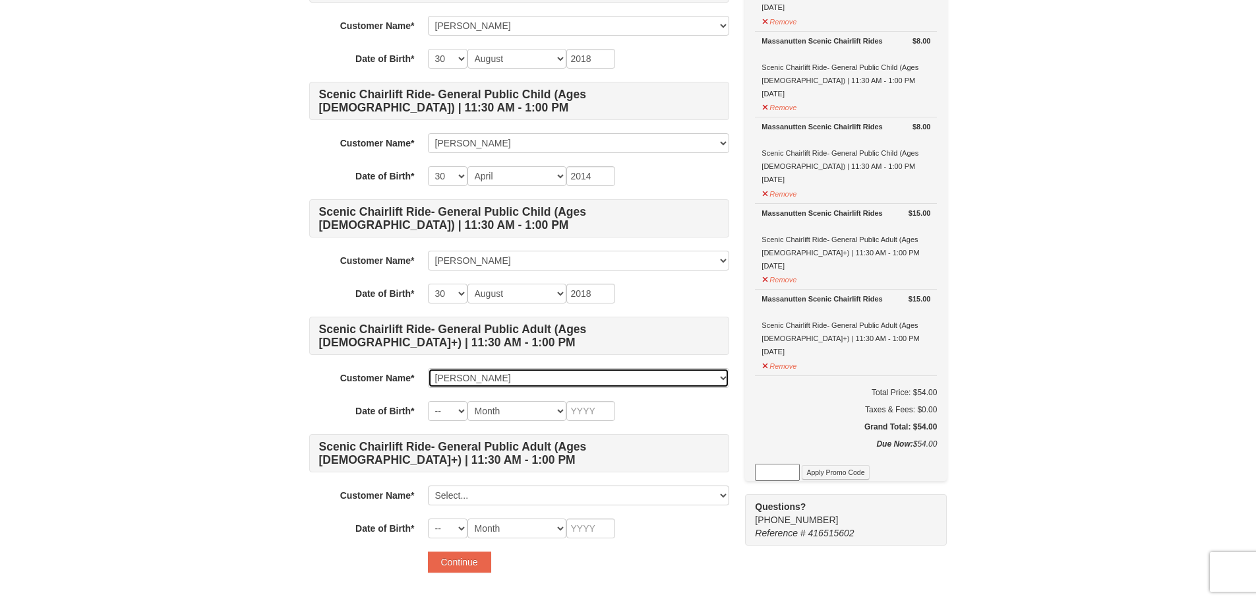
select select "04"
type input "1979"
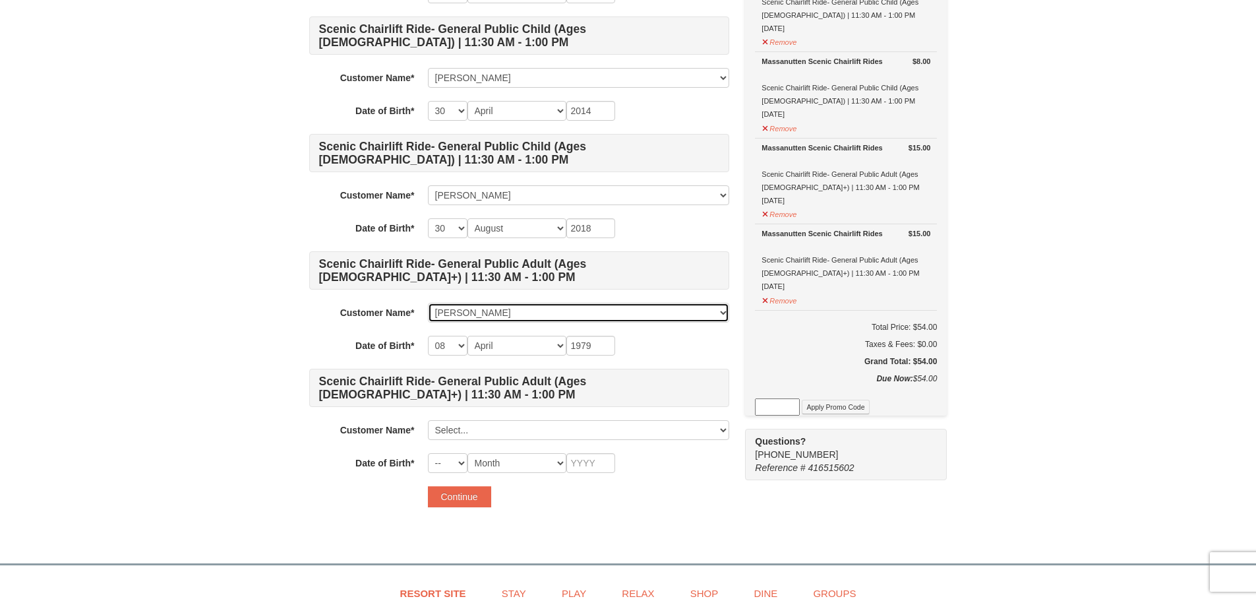
scroll to position [264, 0]
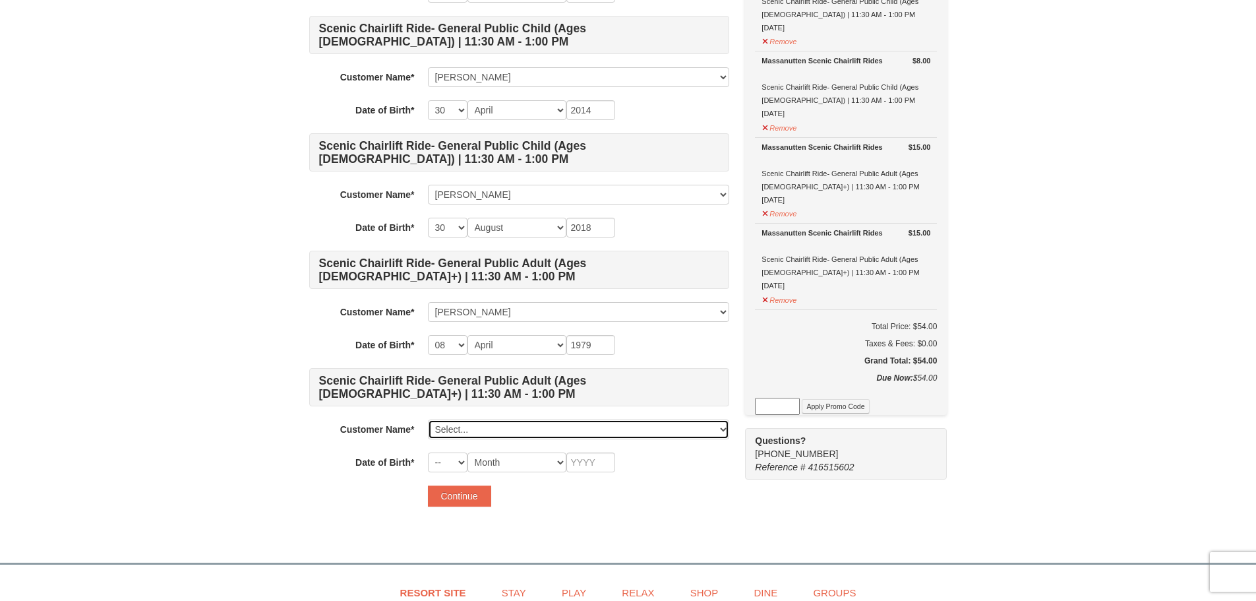
click at [473, 428] on select "Select... Leia Mahs Nina Mahs-Romero Ellie Mahs-Romero Emma Mahs-Romero Add New…" at bounding box center [578, 429] width 301 height 20
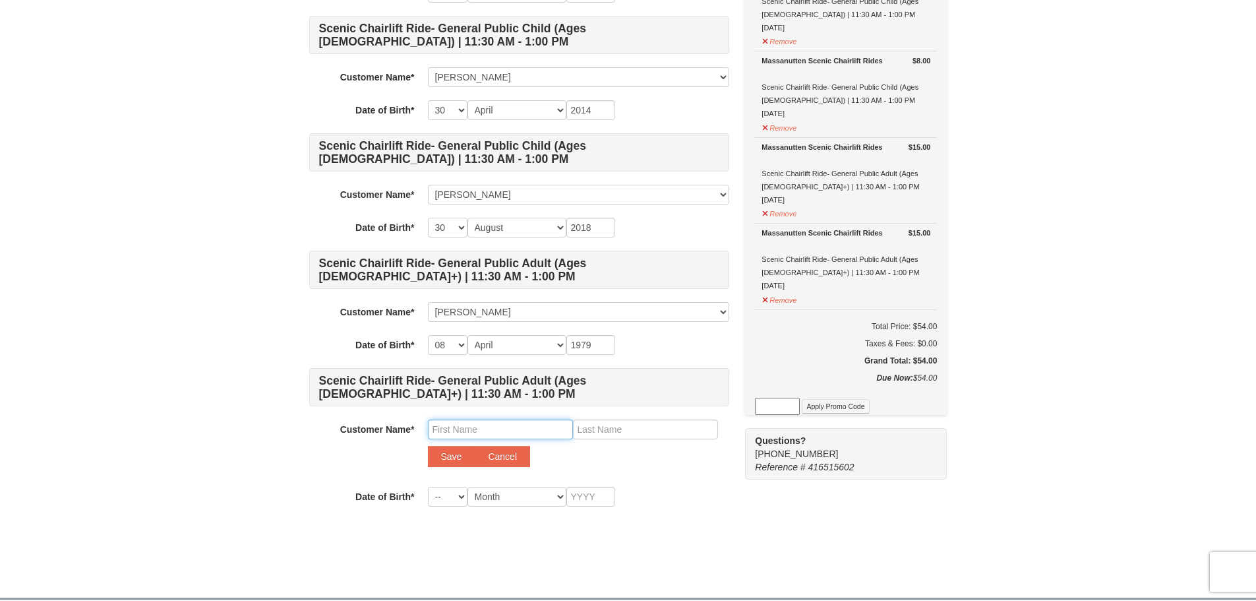
click at [477, 434] on input "text" at bounding box center [500, 429] width 145 height 20
type input "Javier"
type input "Romero"
click at [460, 502] on select "-- 01 02 03 04 05 06 07 08 09 10 11 12 13 14 15 16 17 18 19 20 21 22 23 24 25 2…" at bounding box center [448, 497] width 40 height 20
click at [428, 487] on select "-- 01 02 03 04 05 06 07 08 09 10 11 12 13 14 15 16 17 18 19 20 21 22 23 24 25 2…" at bounding box center [448, 497] width 40 height 20
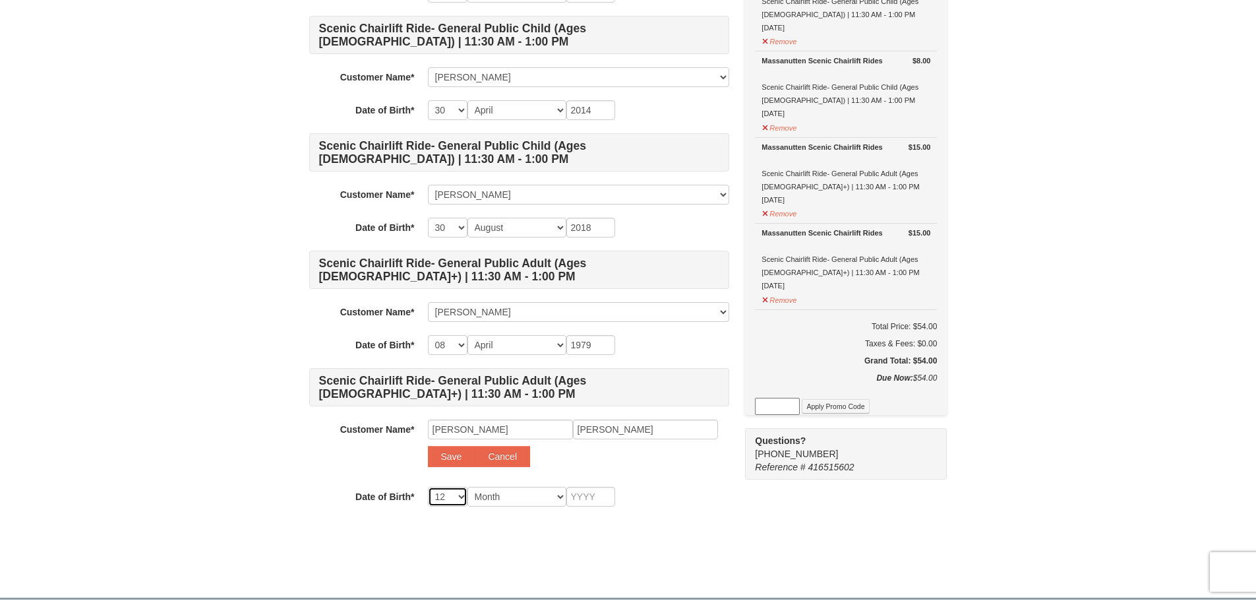
click at [449, 498] on select "-- 01 02 03 04 05 06 07 08 09 10 11 12 13 14 15 16 17 18 19 20 21 22 23 24 25 2…" at bounding box center [448, 497] width 40 height 20
select select "13"
click at [428, 487] on select "-- 01 02 03 04 05 06 07 08 09 10 11 12 13 14 15 16 17 18 19 20 21 22 23 24 25 2…" at bounding box center [448, 497] width 40 height 20
click at [492, 496] on select "Month January February March April May June July August September October Novem…" at bounding box center [516, 497] width 99 height 20
select select "12"
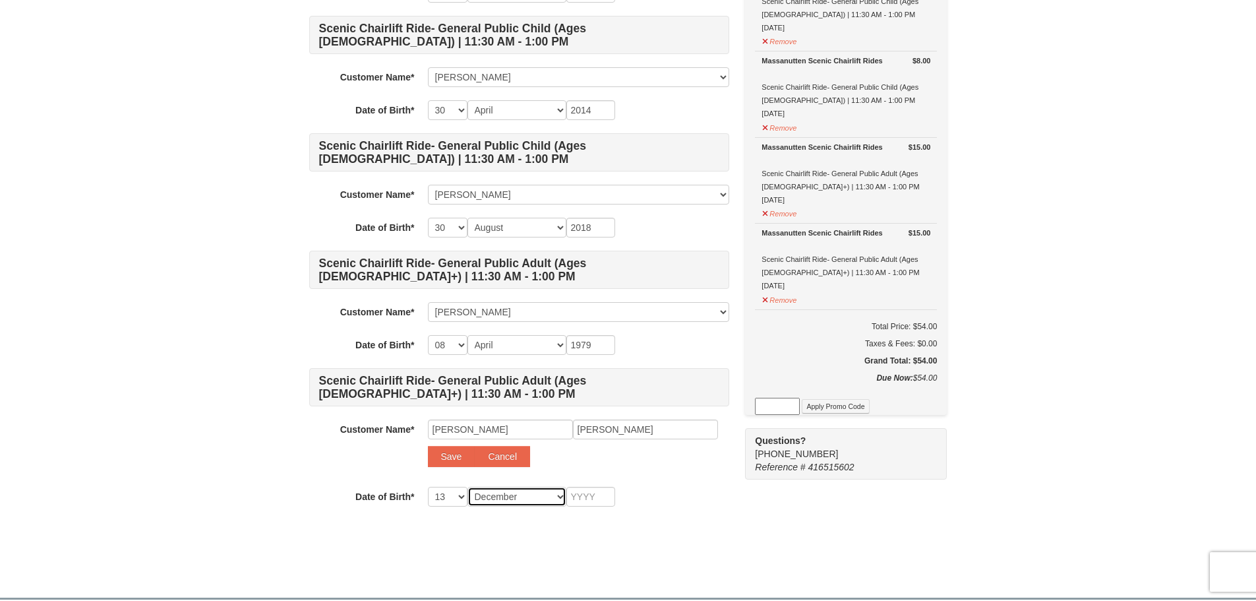
click at [467, 487] on select "Month January February March April May June July August September October Novem…" at bounding box center [516, 497] width 99 height 20
click at [584, 495] on input "text" at bounding box center [590, 497] width 49 height 20
type input "1977"
click at [662, 518] on form "Scenic Chairlift Ride- General Public Child (Ages 6 - 12) | 11:30 AM - 1:00 PM …" at bounding box center [519, 219] width 420 height 643
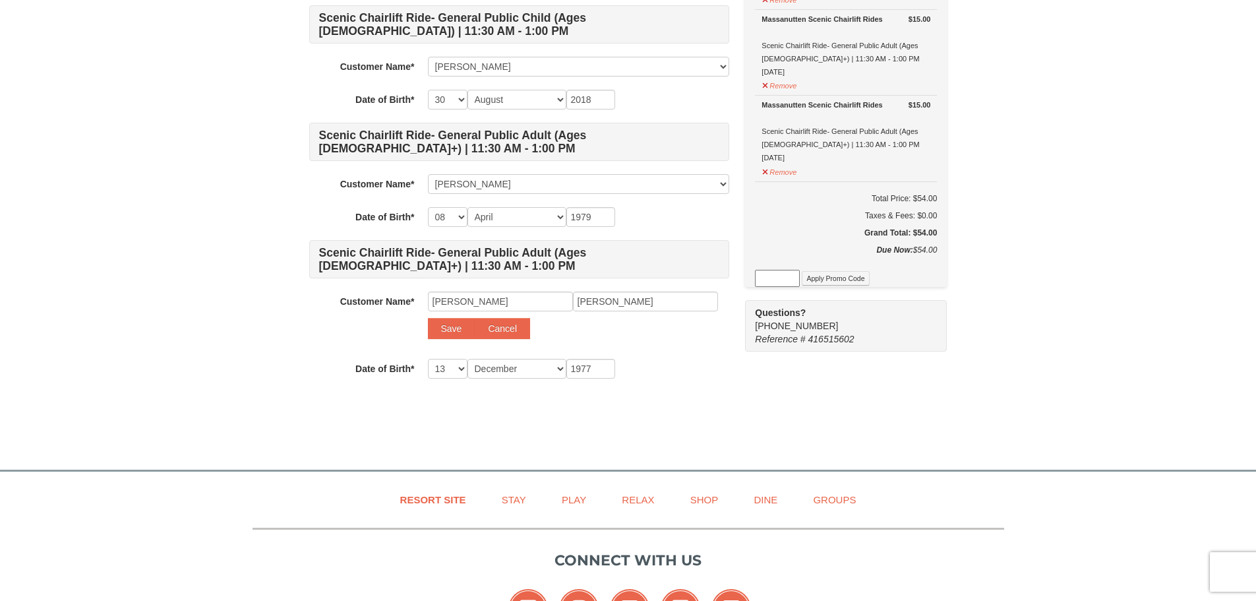
scroll to position [462, 0]
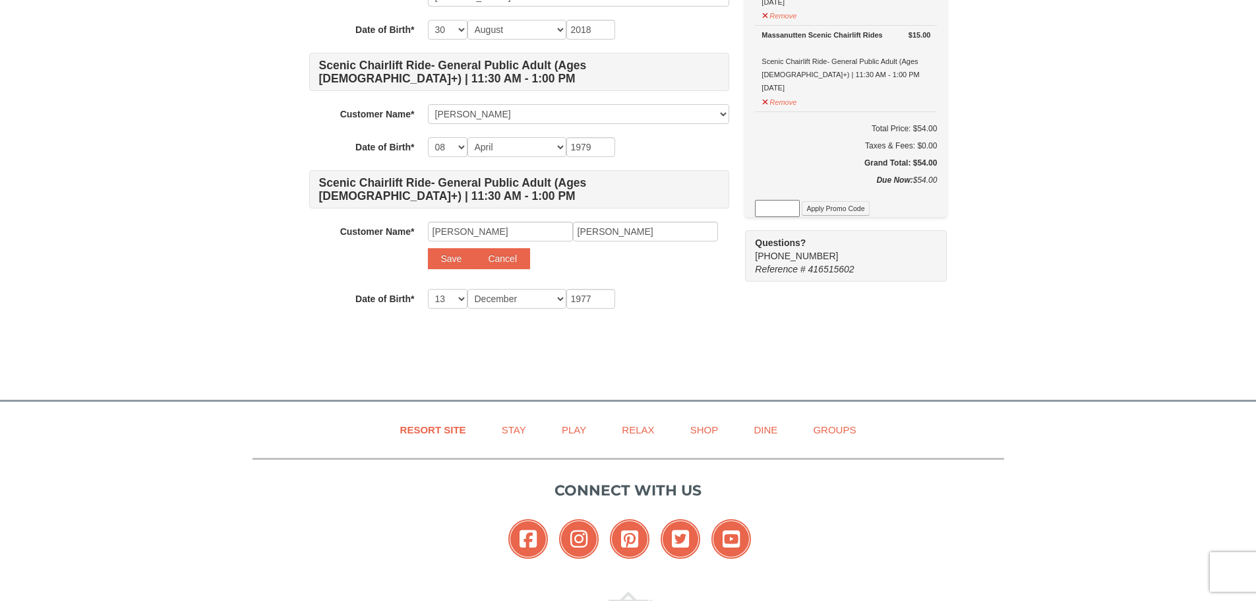
drag, startPoint x: 782, startPoint y: 388, endPoint x: 682, endPoint y: 374, distance: 100.5
click at [782, 388] on body "Browser Not Supported We notice you are using a browser which will not provide …" at bounding box center [628, 127] width 1256 height 1178
click at [442, 262] on button "Save" at bounding box center [451, 258] width 47 height 21
select select
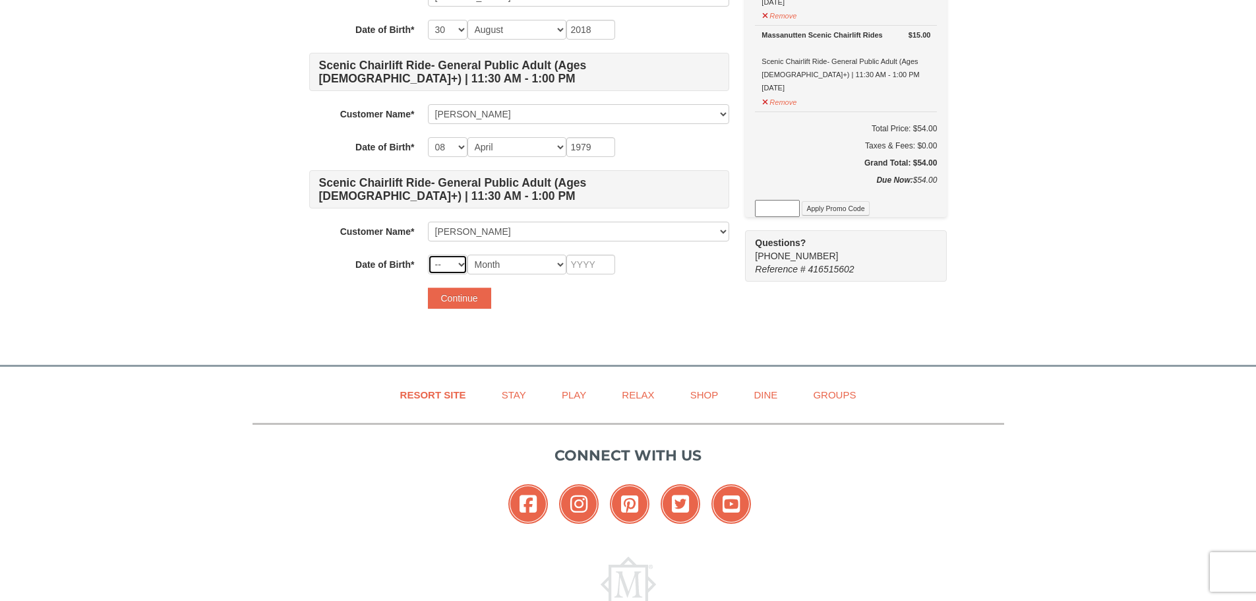
click at [457, 268] on select "-- 01 02 03 04 05 06 07 08 09 10 11 12 13 14 15 16 17 18 19 20 21 22 23 24 25 2…" at bounding box center [448, 264] width 40 height 20
select select "13"
click at [428, 254] on select "-- 01 02 03 04 05 06 07 08 09 10 11 12 13 14 15 16 17 18 19 20 21 22 23 24 25 2…" at bounding box center [448, 264] width 40 height 20
click at [494, 264] on select "Month January February March April May June July August September October Novem…" at bounding box center [516, 264] width 99 height 20
select select "12"
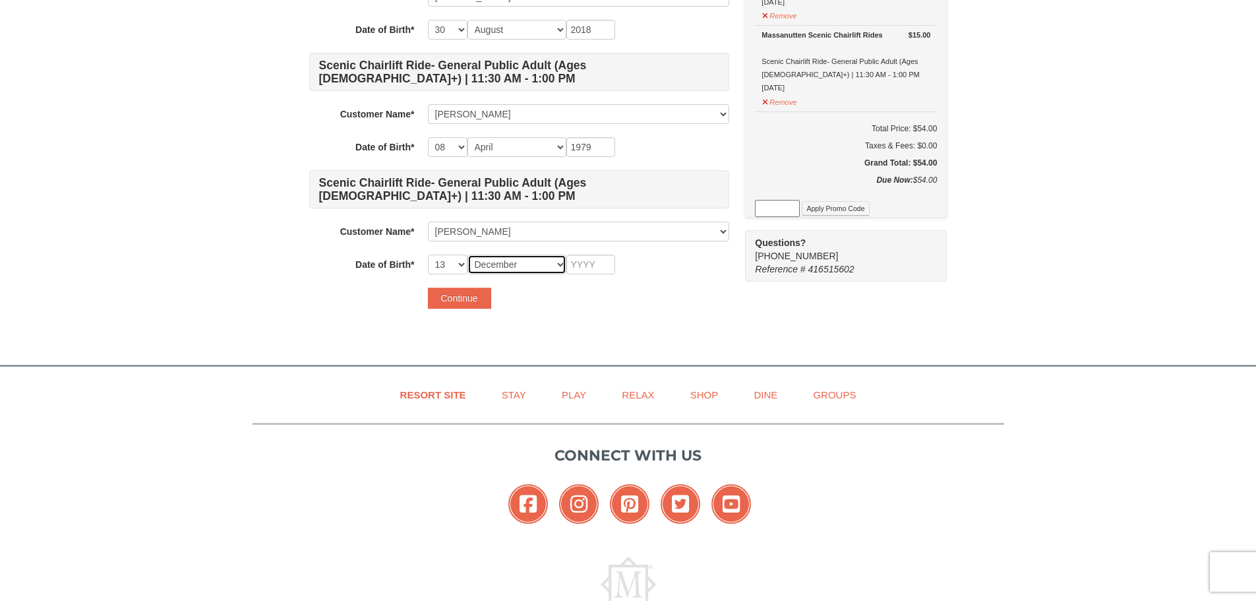
click at [467, 254] on select "Month January February March April May June July August September October Novem…" at bounding box center [516, 264] width 99 height 20
click at [572, 262] on input "text" at bounding box center [590, 264] width 49 height 20
type input "1977"
click at [446, 294] on button "Continue" at bounding box center [459, 297] width 63 height 21
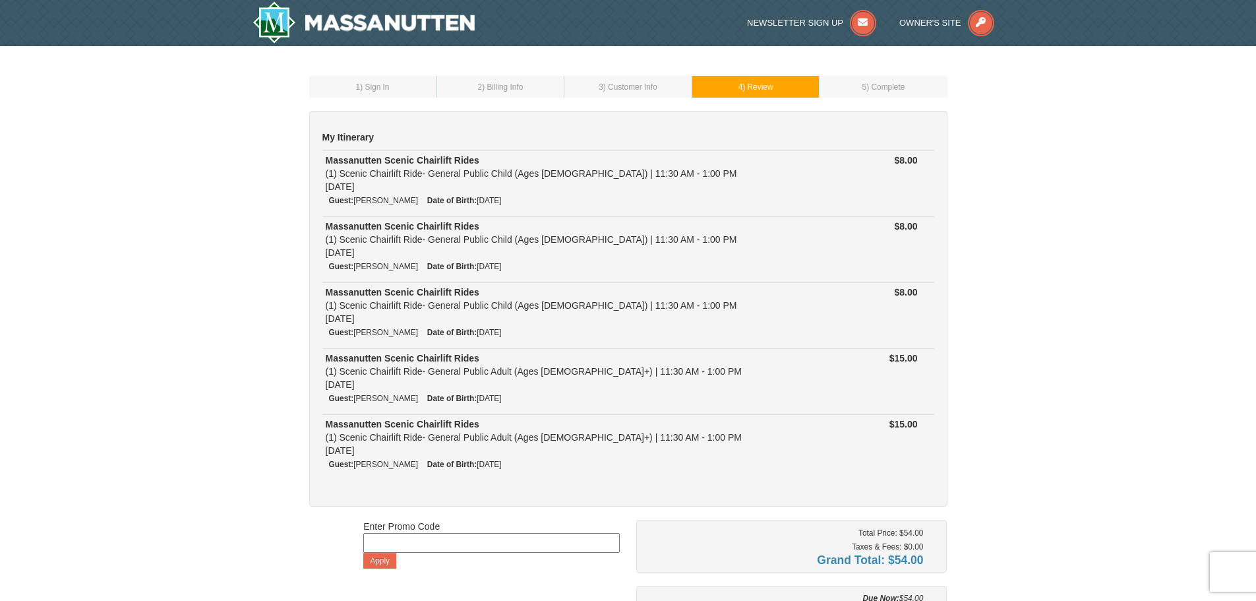
scroll to position [198, 0]
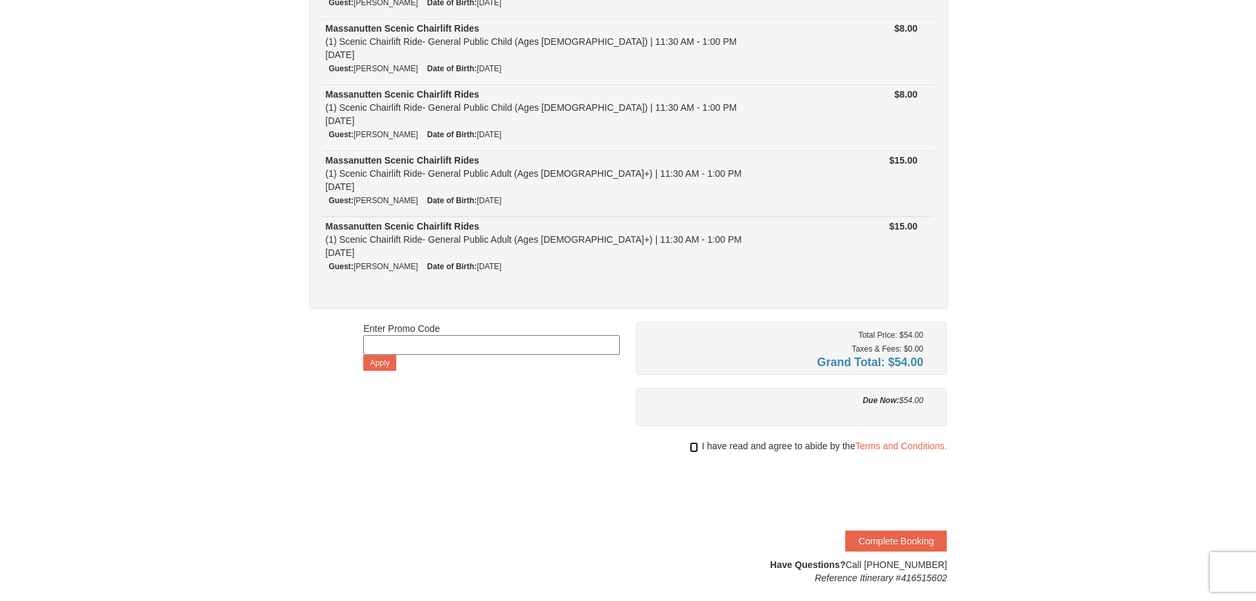
click at [694, 448] on input "checkbox" at bounding box center [694, 447] width 9 height 11
checkbox input "true"
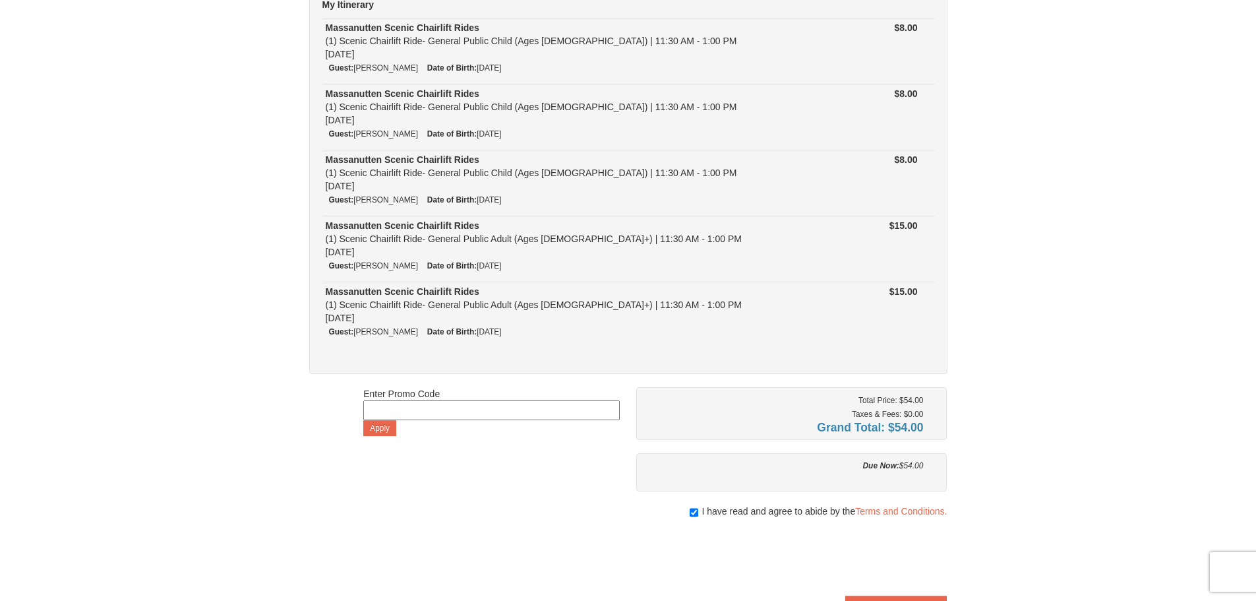
scroll to position [0, 0]
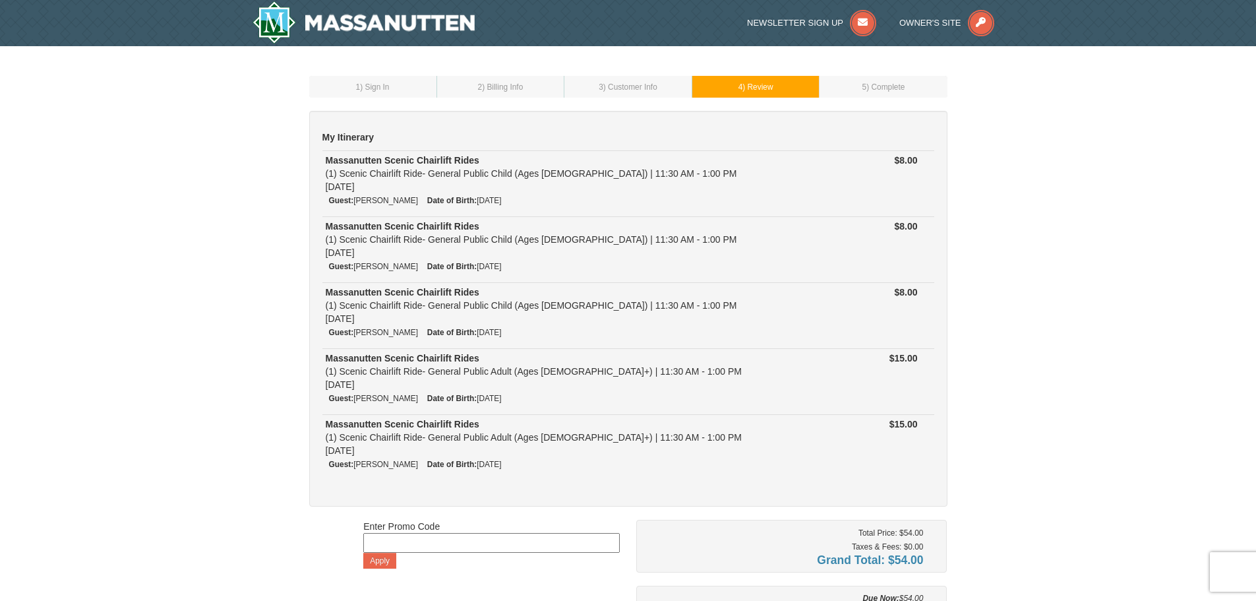
click at [1098, 447] on div "1 ) Sign In 2 ) Billing Info 3 ) Customer Info ) Review ×" at bounding box center [628, 428] width 1256 height 765
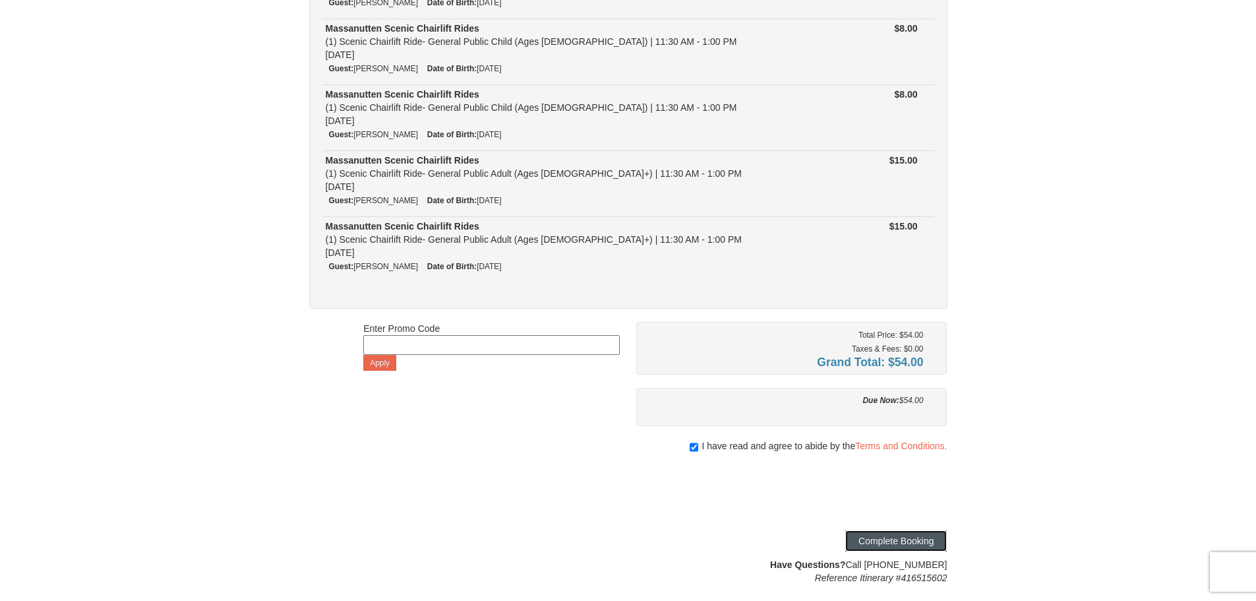
click at [912, 536] on button "Complete Booking" at bounding box center [896, 540] width 102 height 21
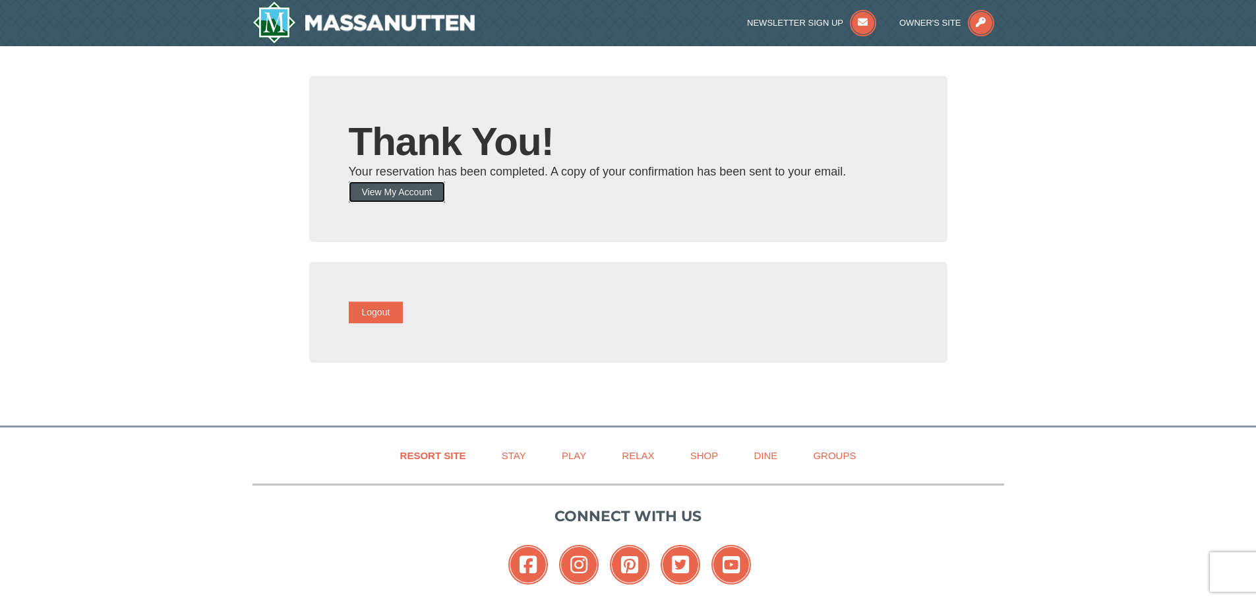
click at [419, 192] on button "View My Account" at bounding box center [397, 191] width 96 height 21
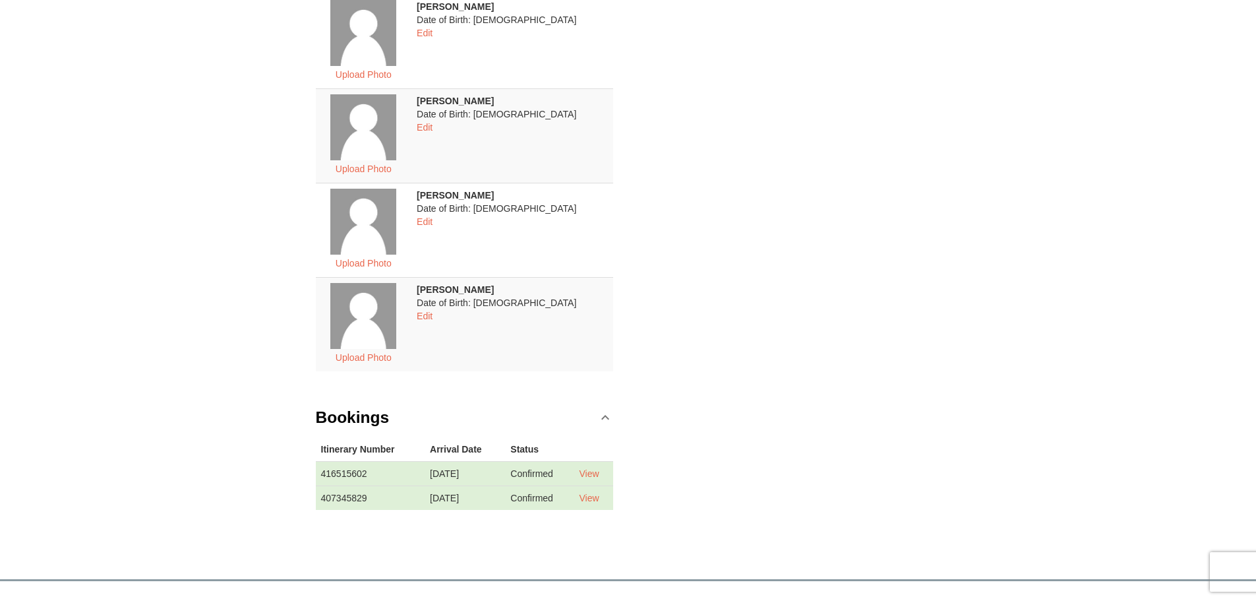
scroll to position [396, 0]
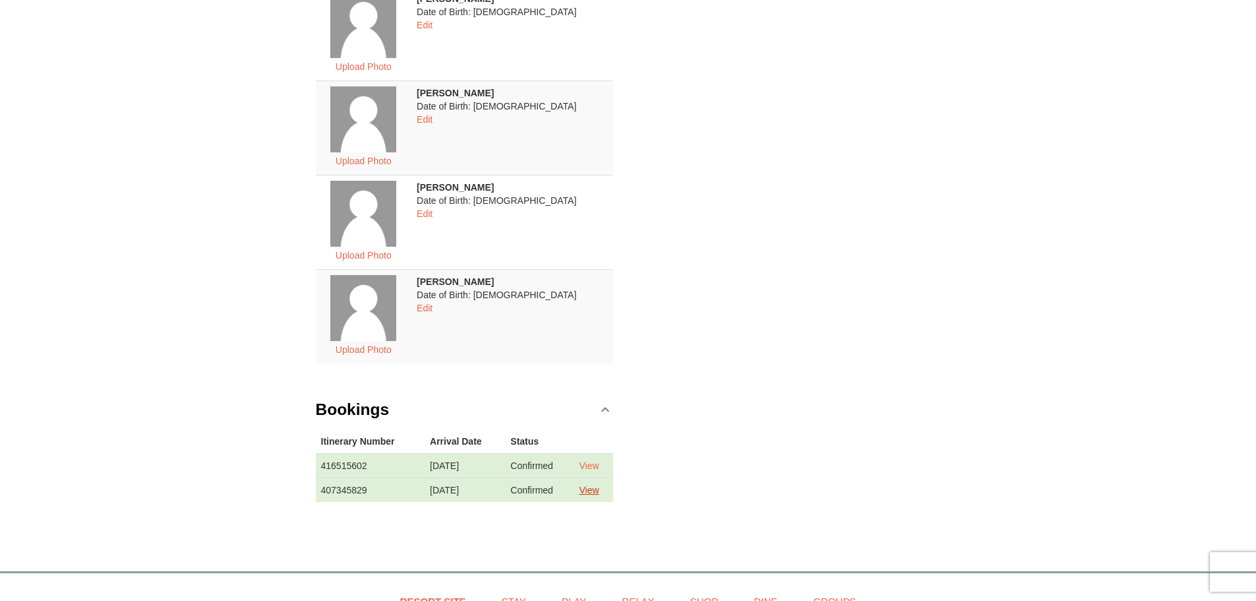
click at [595, 493] on link "View" at bounding box center [589, 490] width 20 height 11
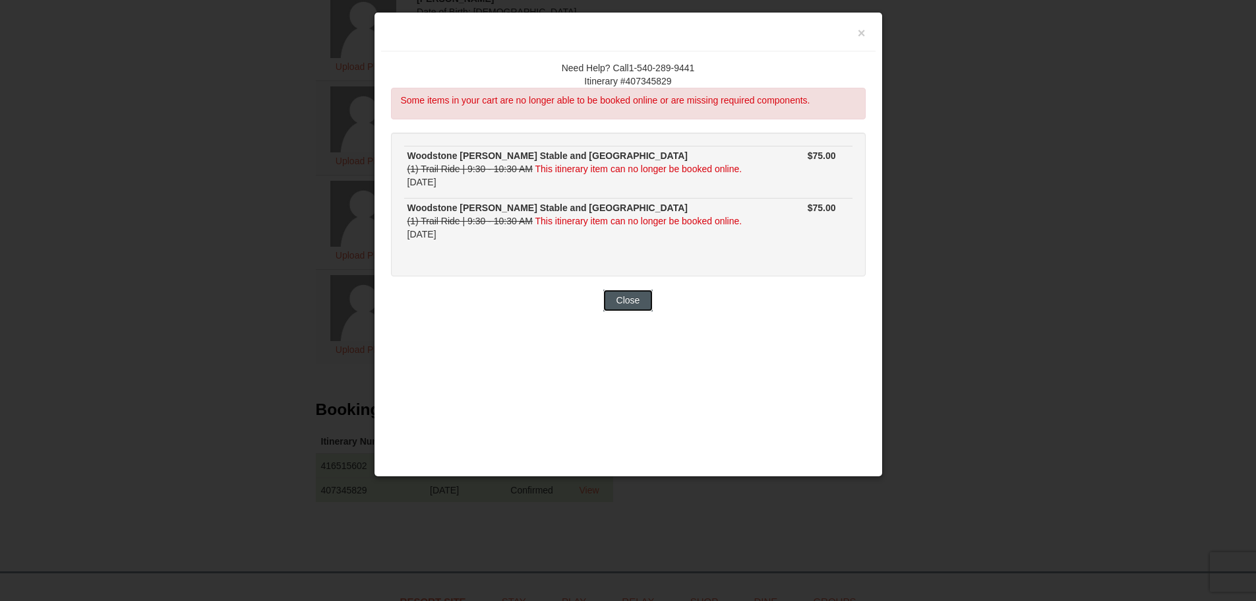
click at [647, 305] on button "Close" at bounding box center [628, 299] width 50 height 21
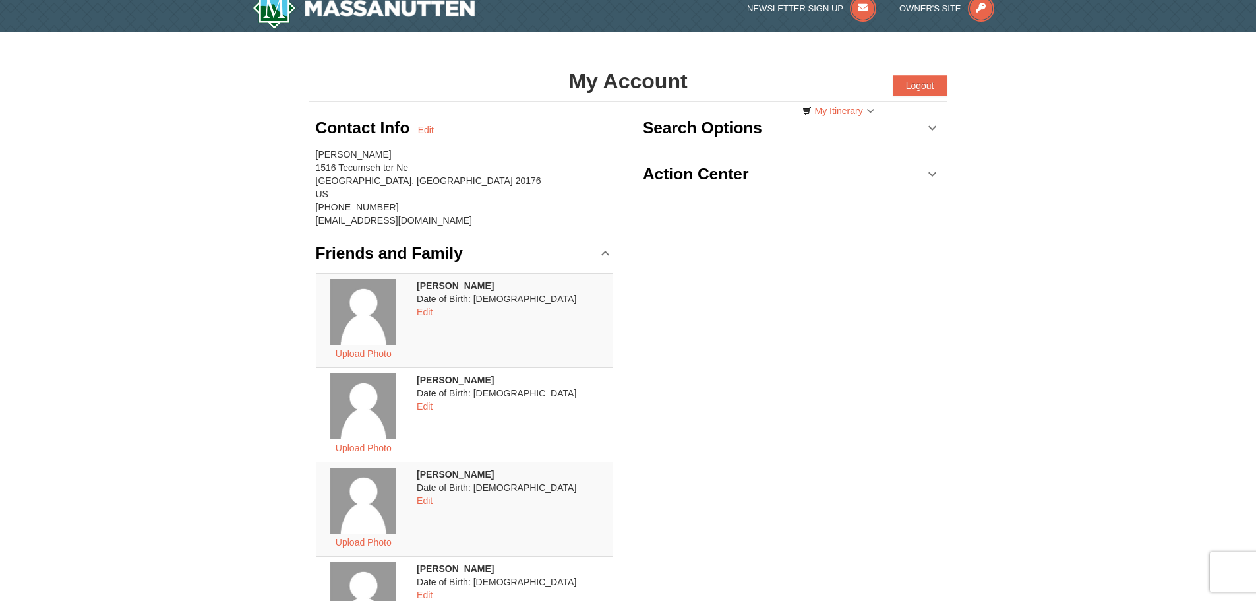
scroll to position [0, 0]
